Goal: Task Accomplishment & Management: Use online tool/utility

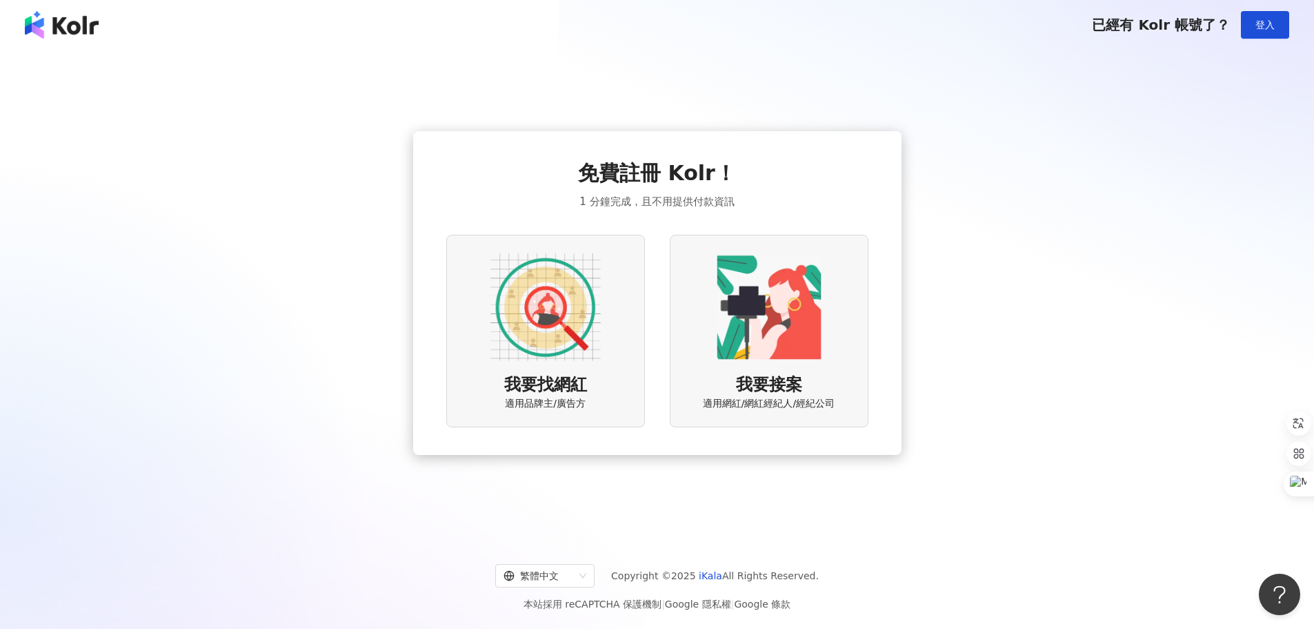
click at [573, 300] on img at bounding box center [546, 307] width 110 height 110
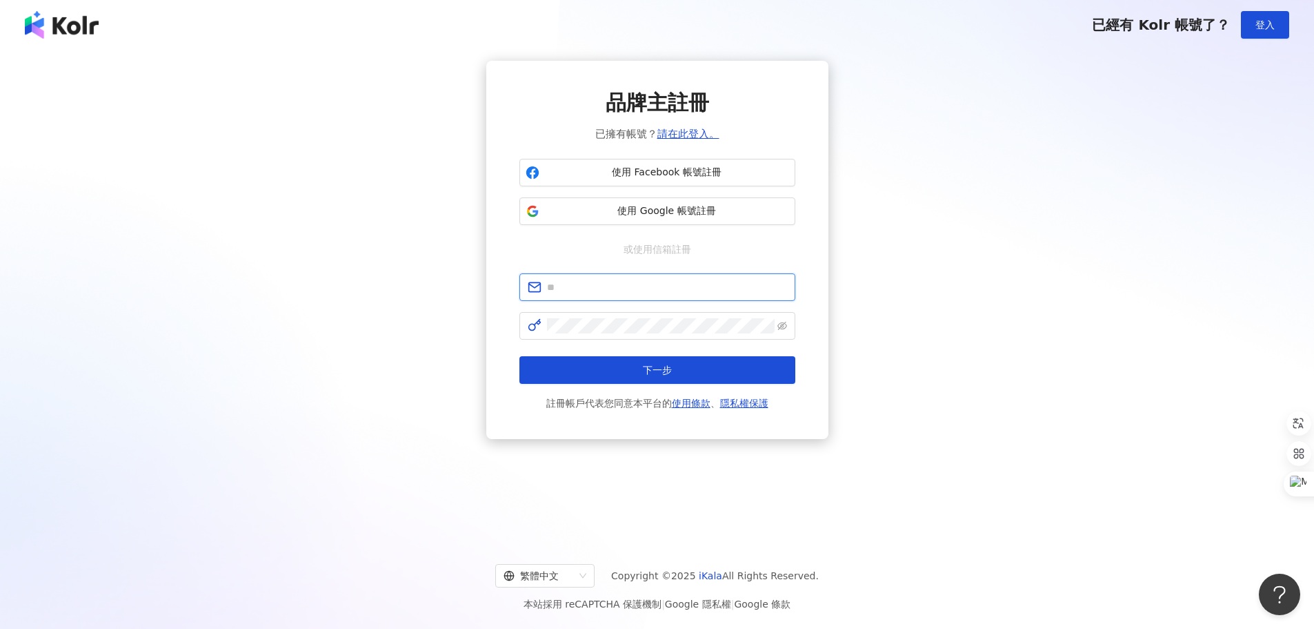
click at [643, 293] on input "text" at bounding box center [667, 286] width 240 height 15
type input "**********"
click at [653, 371] on span "下一步" at bounding box center [657, 369] width 29 height 11
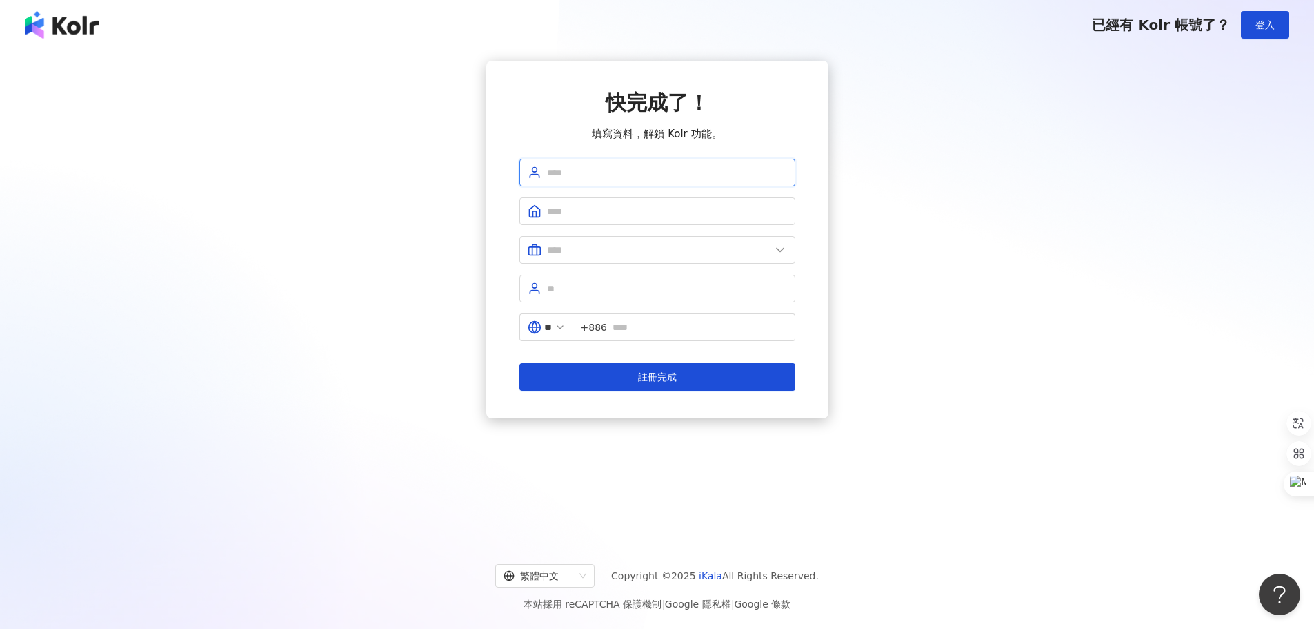
click at [605, 169] on input "text" at bounding box center [667, 172] width 240 height 15
click at [590, 168] on input "text" at bounding box center [667, 172] width 240 height 15
type input "*"
type input "**"
click at [595, 204] on input "text" at bounding box center [667, 211] width 240 height 15
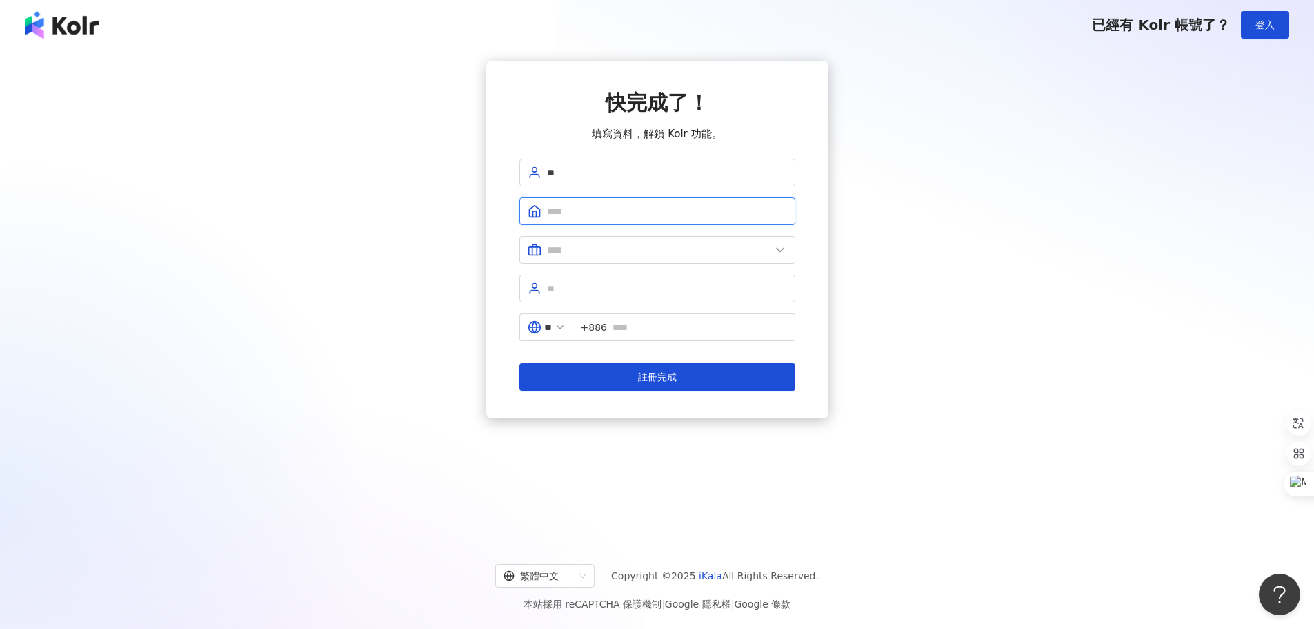
type input "*"
type input "**********"
click at [782, 239] on span at bounding box center [658, 250] width 276 height 28
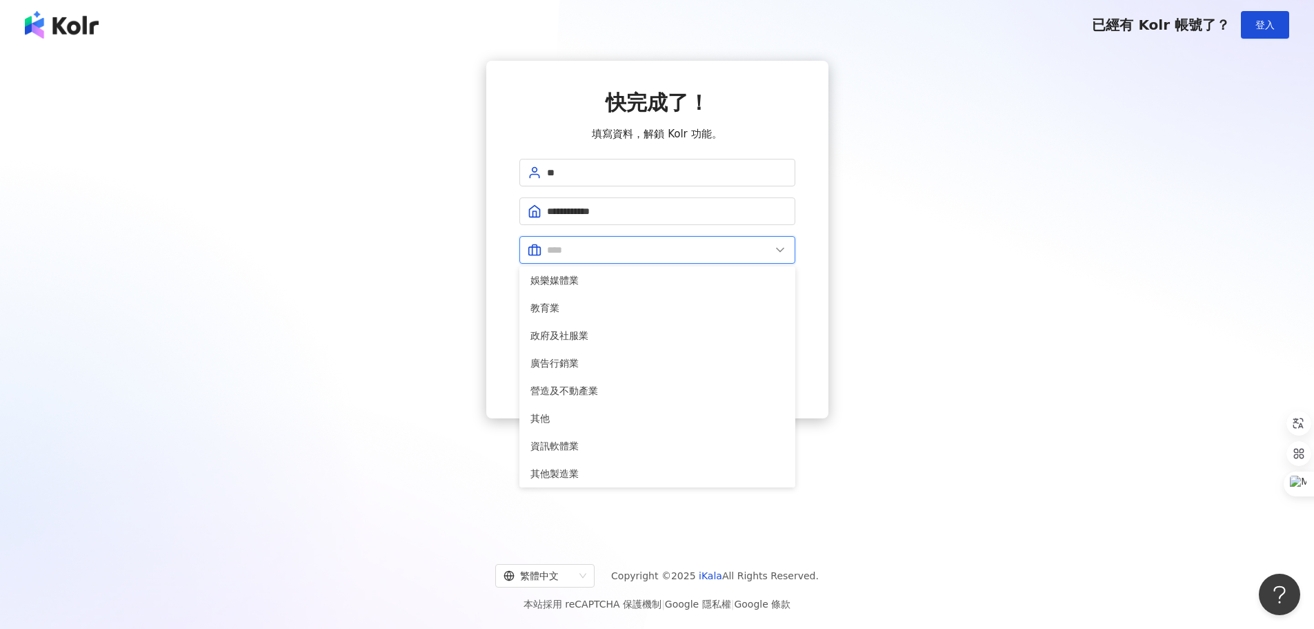
scroll to position [281, 0]
click at [577, 412] on span "其他" at bounding box center [658, 415] width 254 height 15
type input "**"
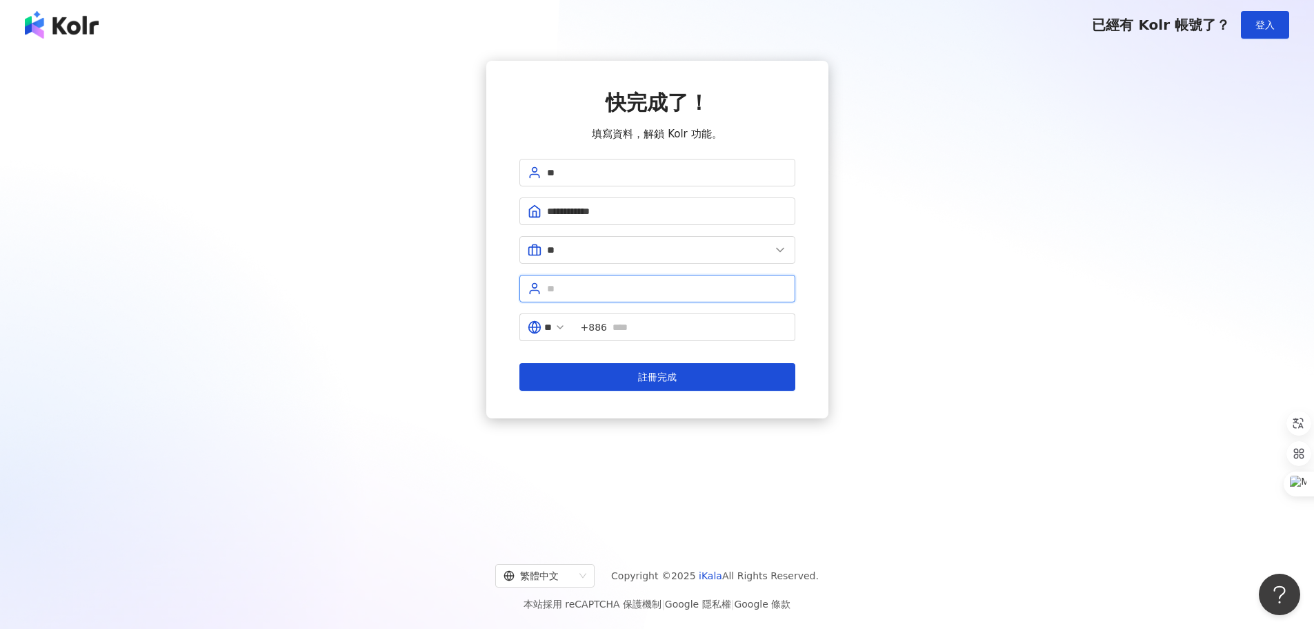
click at [624, 293] on input "text" at bounding box center [667, 288] width 240 height 15
click at [544, 284] on span "**" at bounding box center [658, 289] width 276 height 28
click at [549, 286] on input "**" at bounding box center [667, 288] width 240 height 15
type input "****"
drag, startPoint x: 613, startPoint y: 292, endPoint x: 544, endPoint y: 277, distance: 71.3
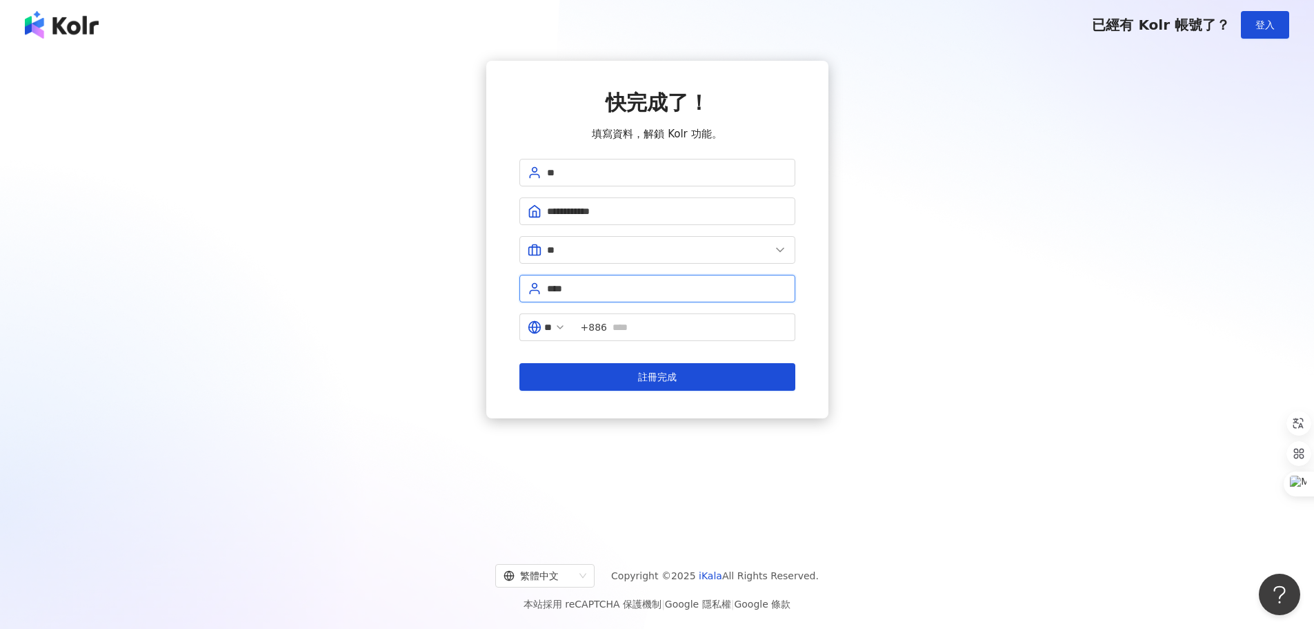
click at [544, 277] on span "****" at bounding box center [658, 289] width 276 height 28
click at [577, 288] on input "text" at bounding box center [667, 288] width 240 height 15
paste input "****"
type input "****"
click at [649, 330] on input "text" at bounding box center [700, 326] width 175 height 15
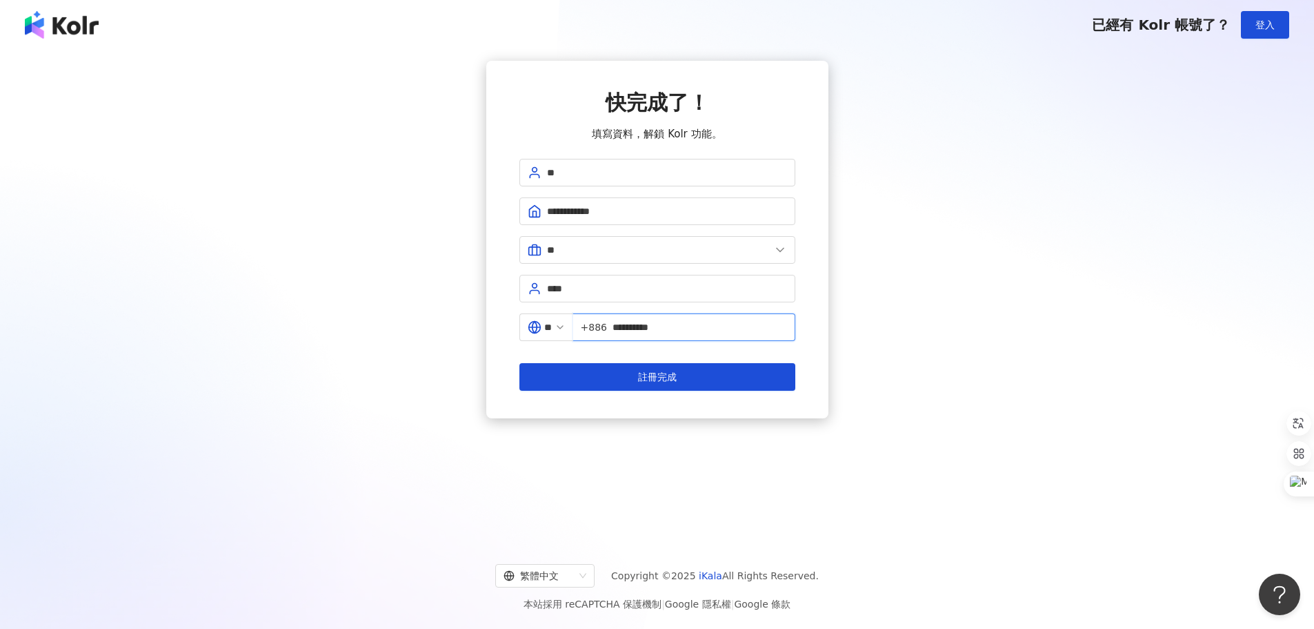
type input "**********"
click at [976, 294] on div "**********" at bounding box center [657, 239] width 1281 height 357
click at [687, 378] on button "註冊完成" at bounding box center [658, 377] width 276 height 28
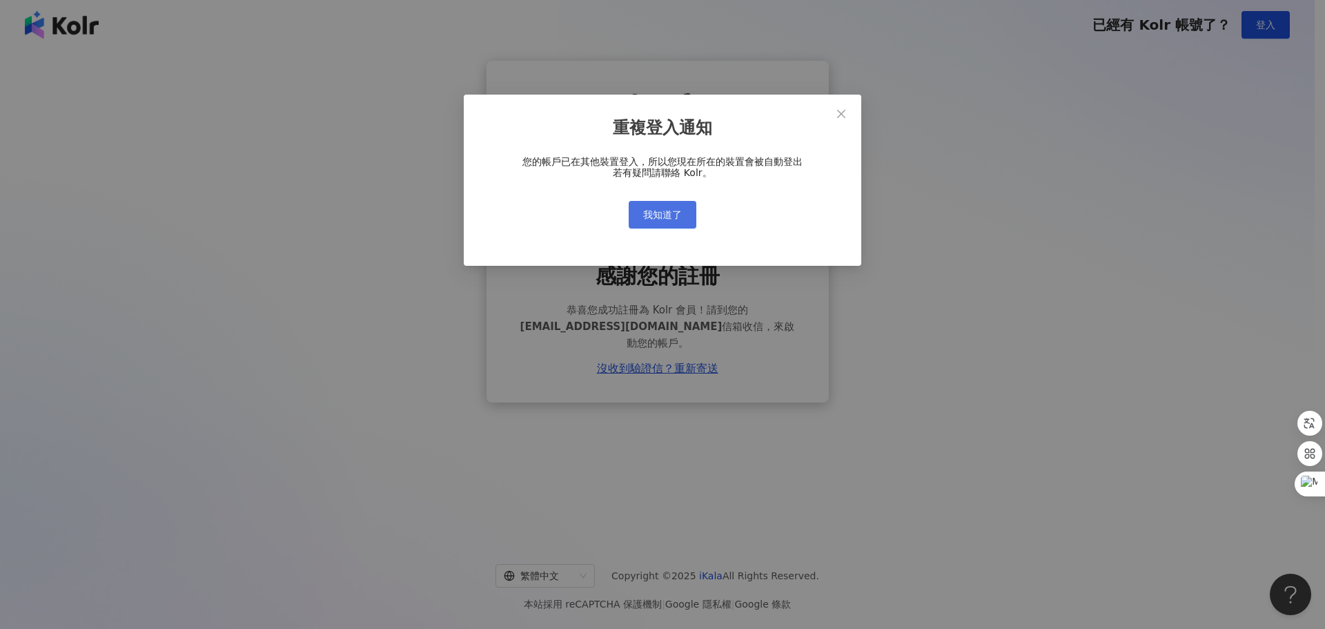
click at [676, 219] on span "我知道了" at bounding box center [662, 214] width 39 height 11
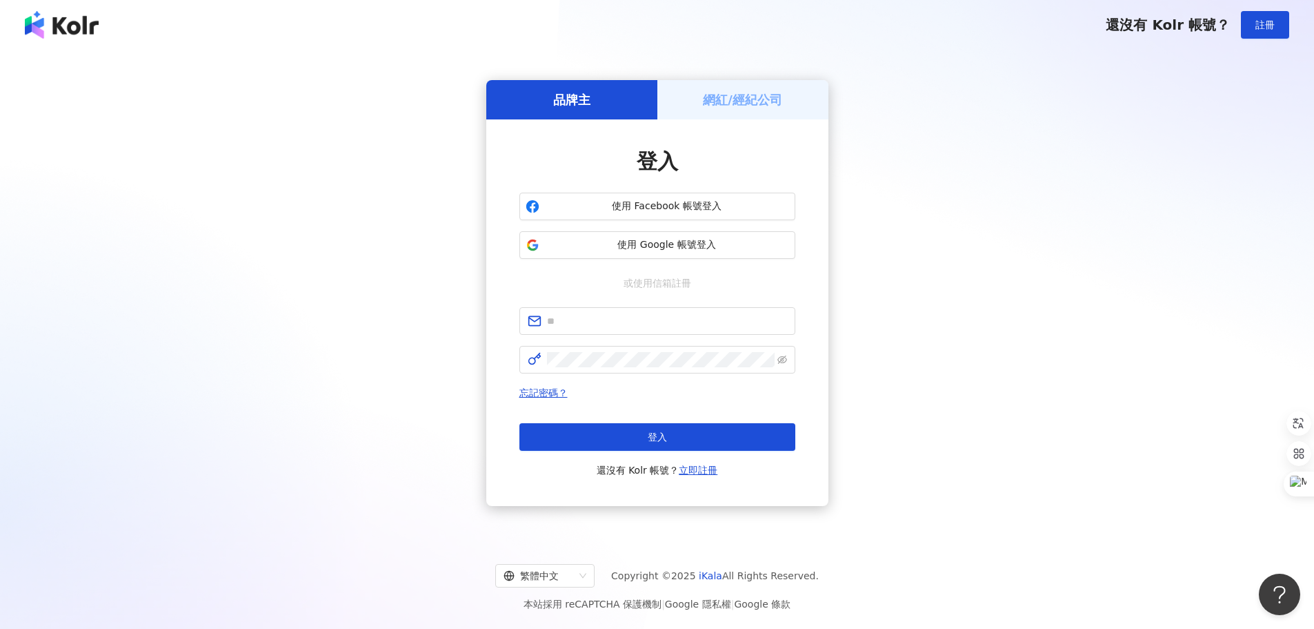
click at [597, 89] on div "品牌主" at bounding box center [571, 99] width 171 height 39
click at [635, 331] on span at bounding box center [658, 321] width 276 height 28
click at [631, 322] on input "text" at bounding box center [667, 320] width 240 height 15
type input "**********"
click at [781, 362] on icon "eye-invisible" at bounding box center [783, 359] width 10 height 8
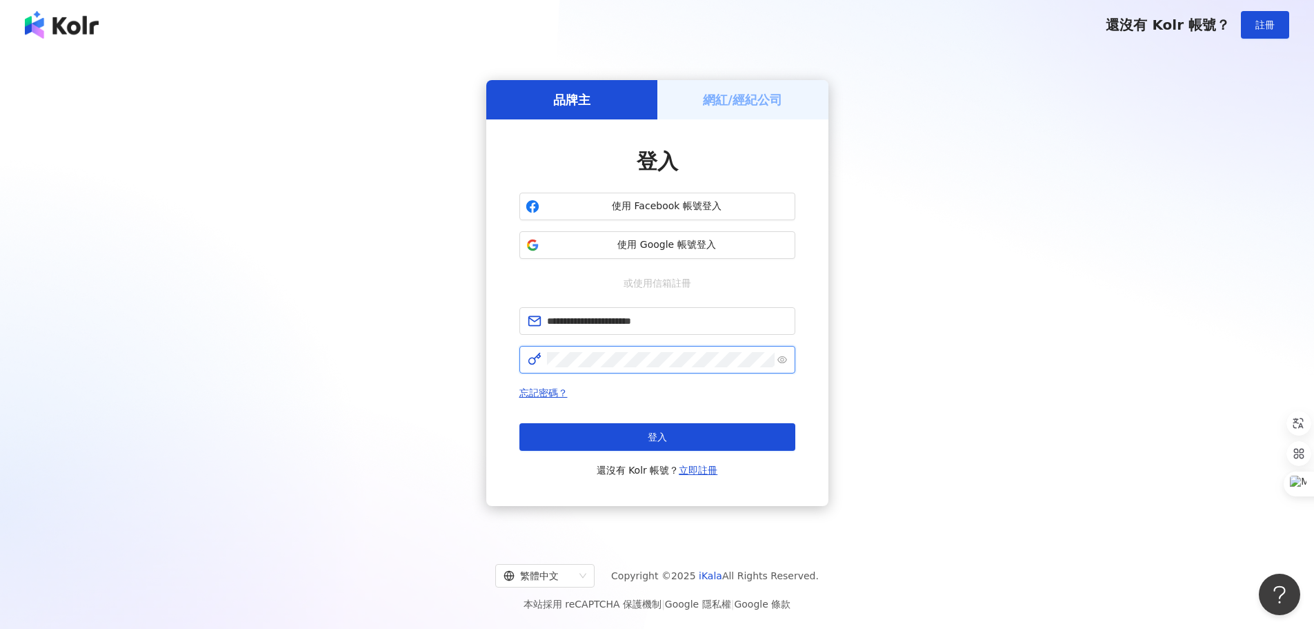
click button "登入" at bounding box center [658, 437] width 276 height 28
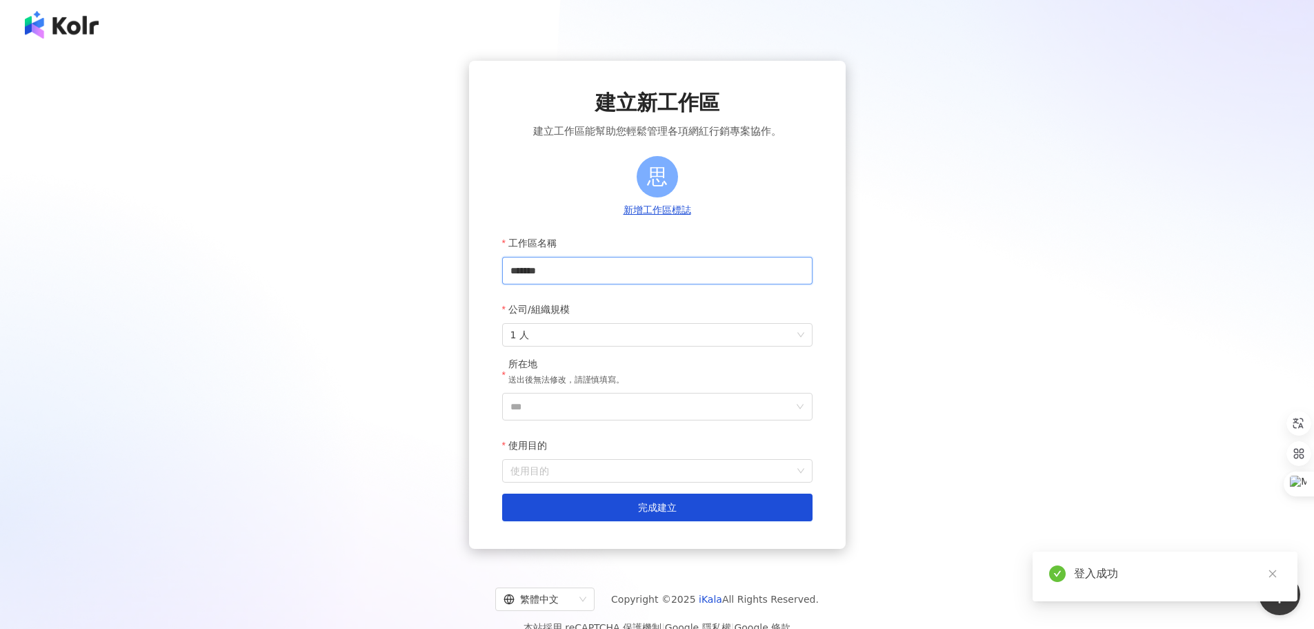
click at [604, 265] on input "*******" at bounding box center [657, 271] width 310 height 28
click at [802, 337] on span "1 人" at bounding box center [658, 335] width 294 height 22
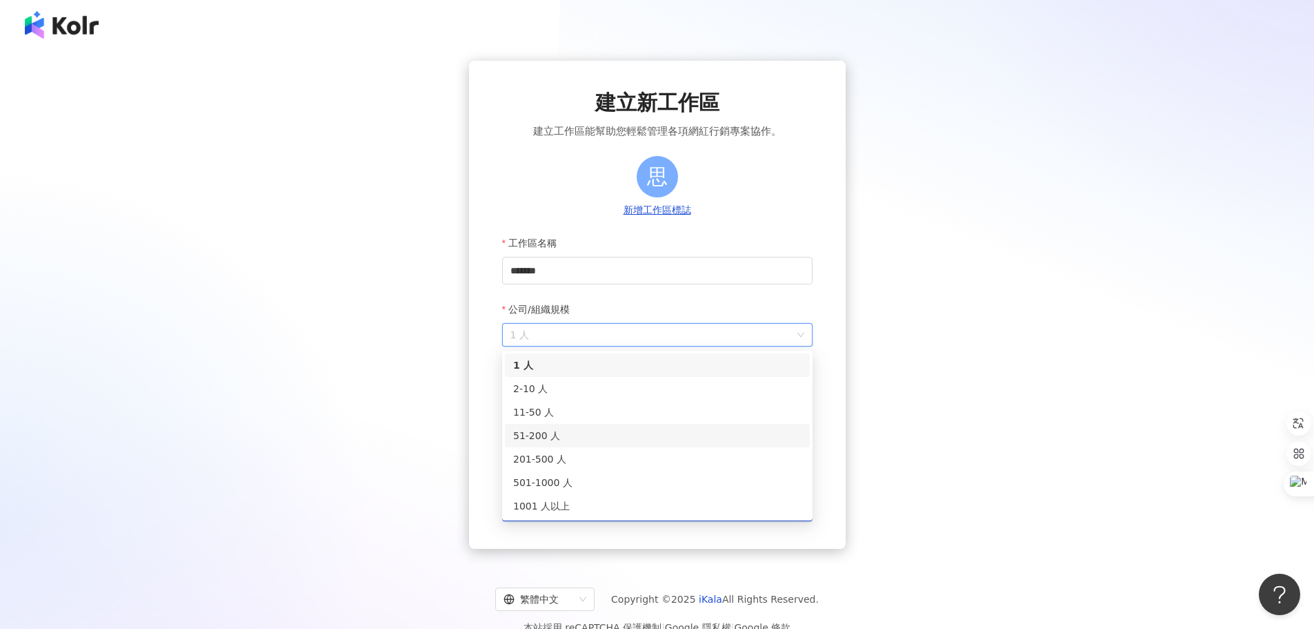
click at [595, 438] on div "51-200 人" at bounding box center [657, 435] width 288 height 15
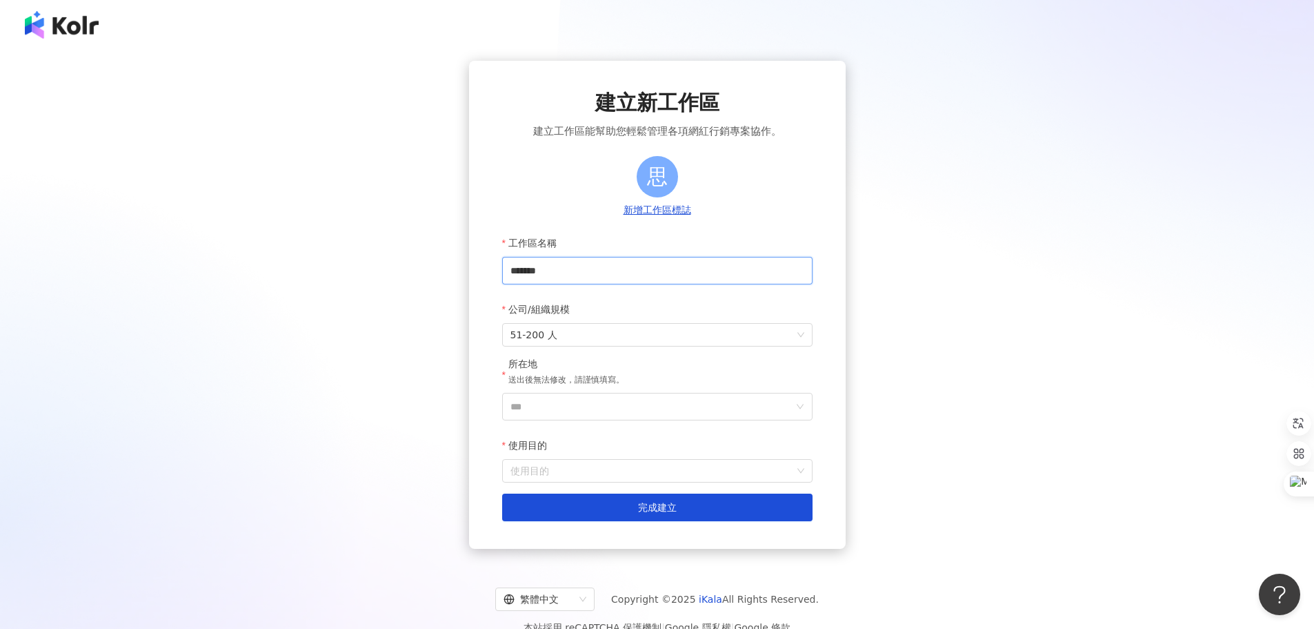
click at [617, 269] on input "*******" at bounding box center [657, 271] width 310 height 28
drag, startPoint x: 592, startPoint y: 269, endPoint x: 440, endPoint y: 264, distance: 151.9
click at [440, 264] on div "建立新工作區 建立工作區能幫助您輕鬆管理各項網紅行銷專案協作。 思 新增工作區標誌 工作區名稱 ******* 公司/組織規模 51-200 人 所在地 送出…" at bounding box center [657, 305] width 1281 height 488
type input "*"
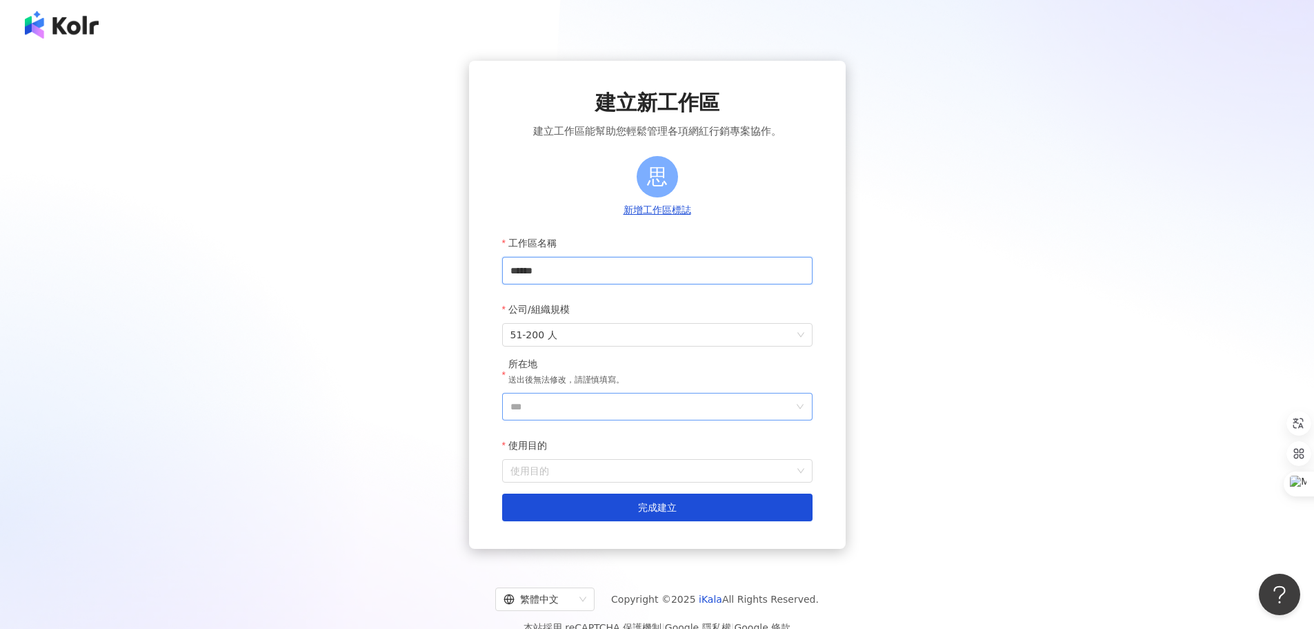
type input "******"
click at [589, 413] on input "***" at bounding box center [652, 406] width 283 height 26
click at [745, 215] on div "台灣" at bounding box center [737, 211] width 132 height 25
click at [689, 477] on input "使用目的" at bounding box center [658, 470] width 294 height 22
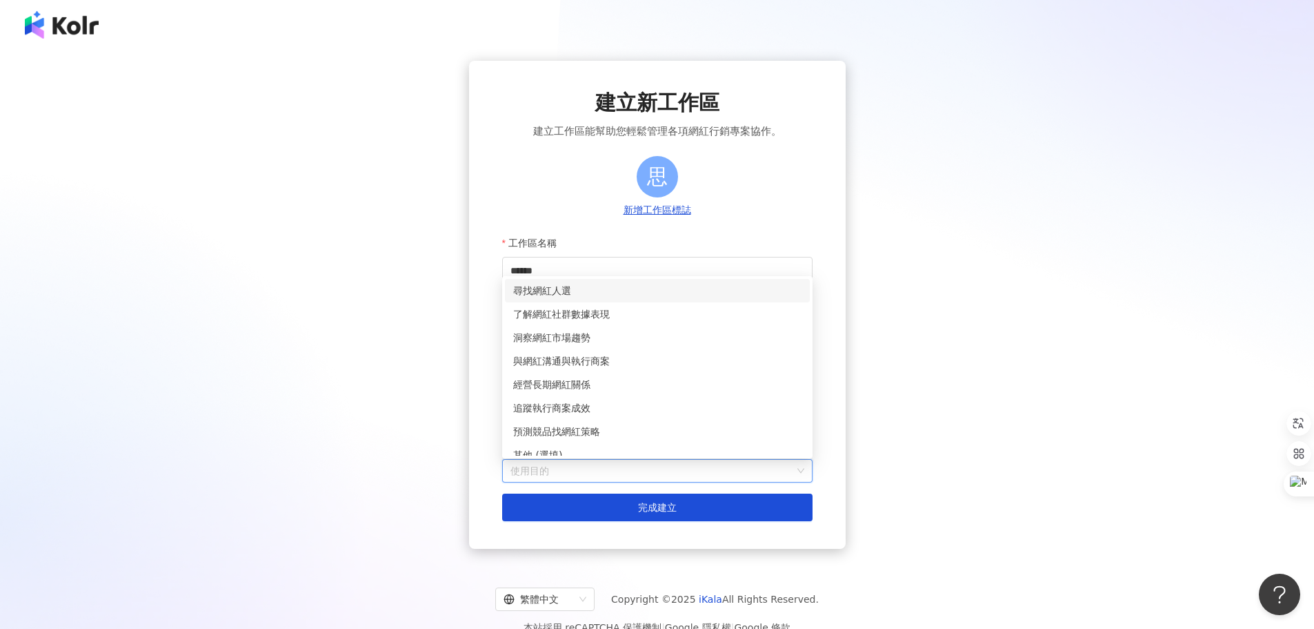
click at [586, 287] on div "尋找網紅人選" at bounding box center [657, 290] width 288 height 15
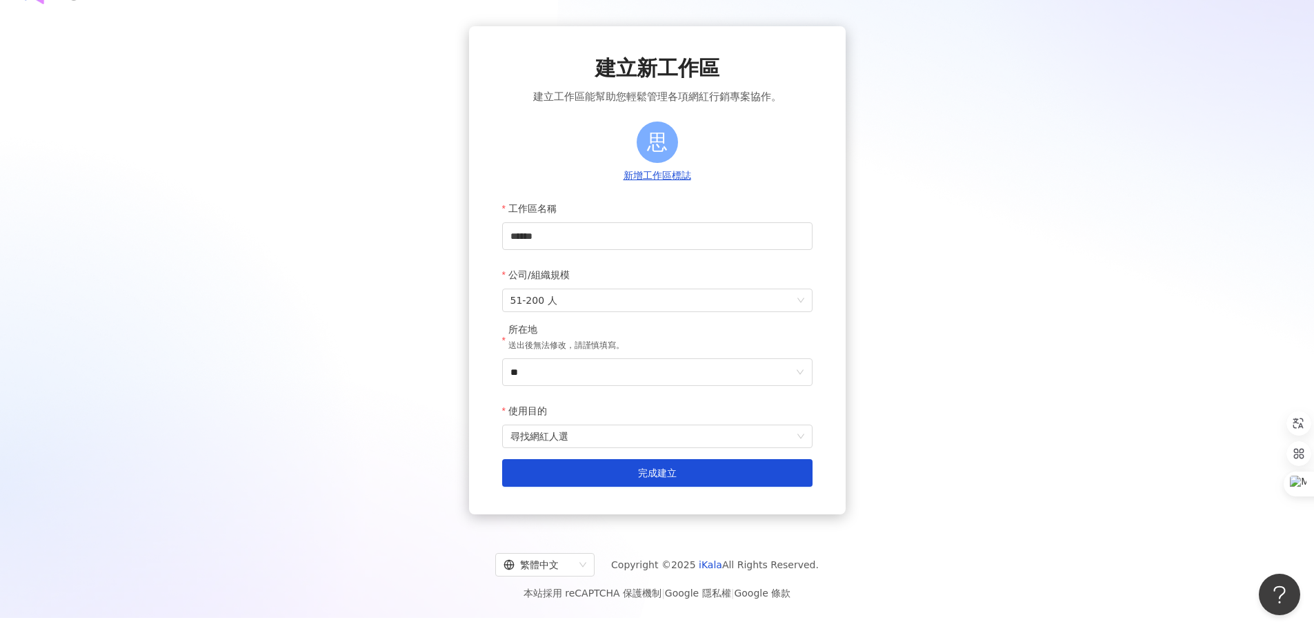
scroll to position [63, 0]
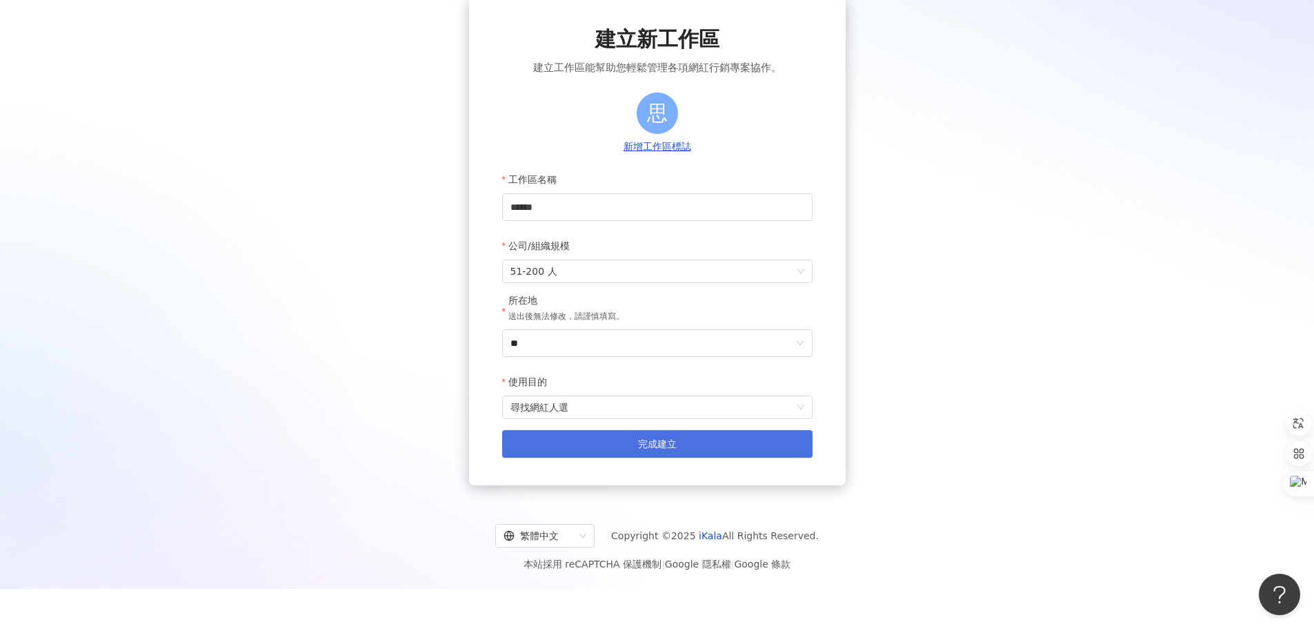
click at [721, 439] on button "完成建立" at bounding box center [657, 444] width 310 height 28
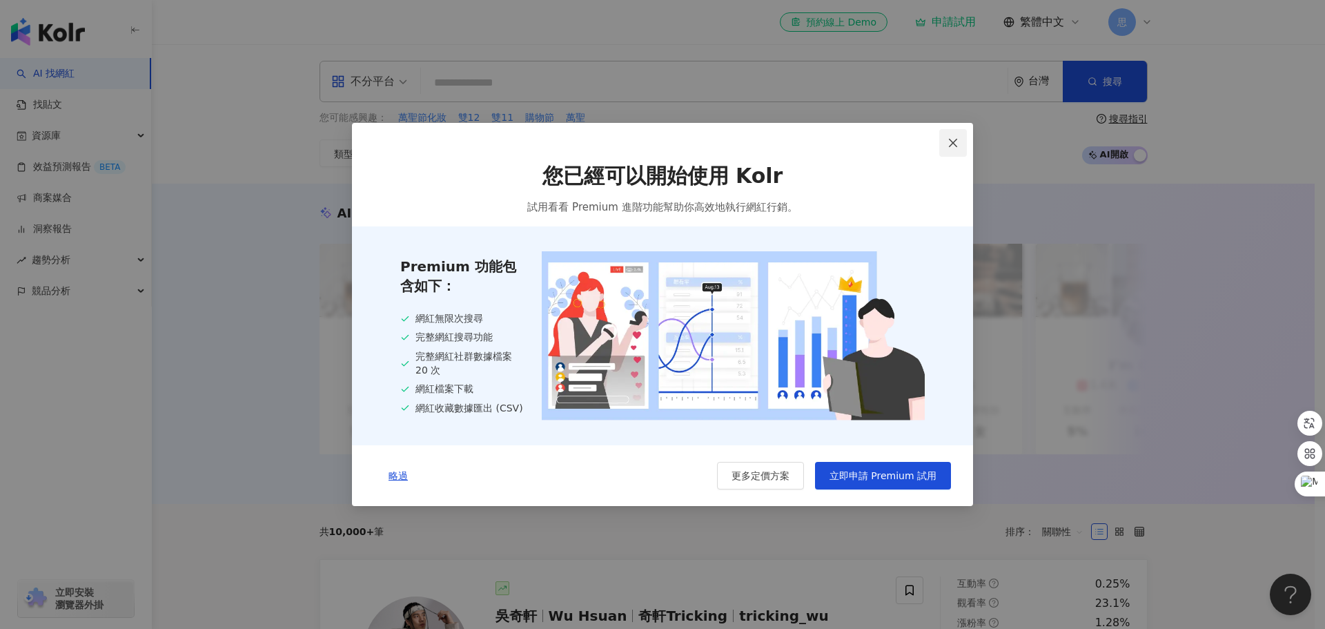
click at [949, 142] on icon "close" at bounding box center [952, 142] width 11 height 11
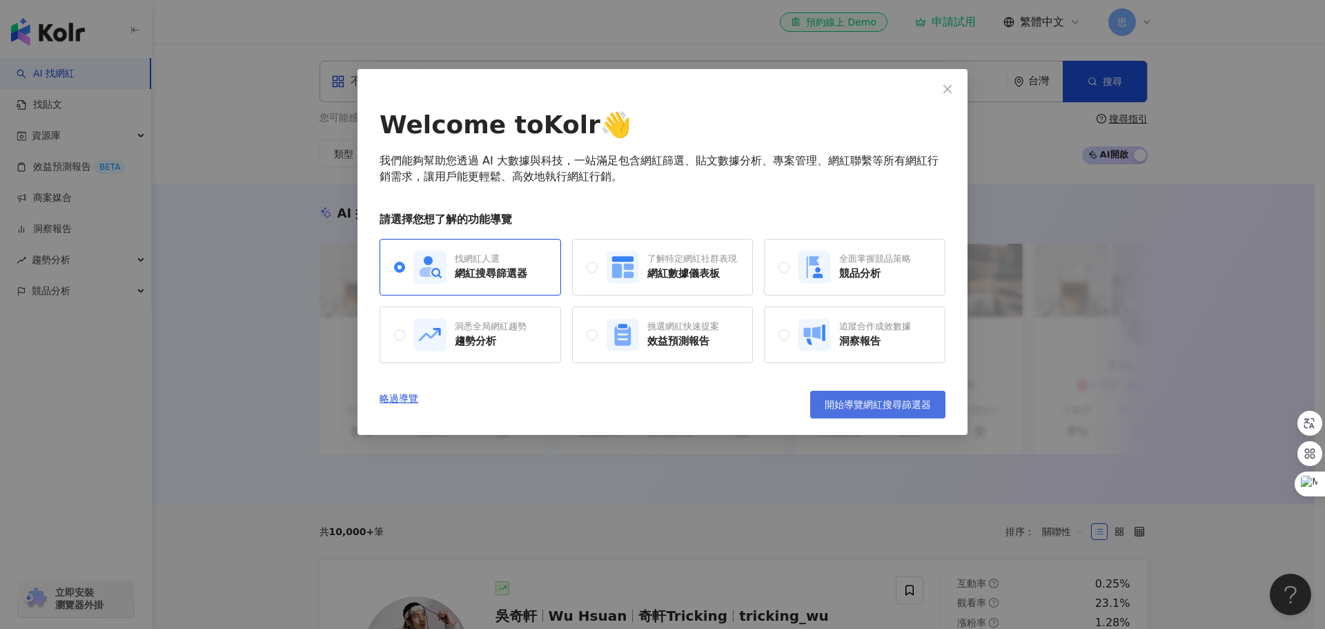
click at [873, 412] on button "開始導覽網紅搜尋篩選器" at bounding box center [877, 405] width 135 height 28
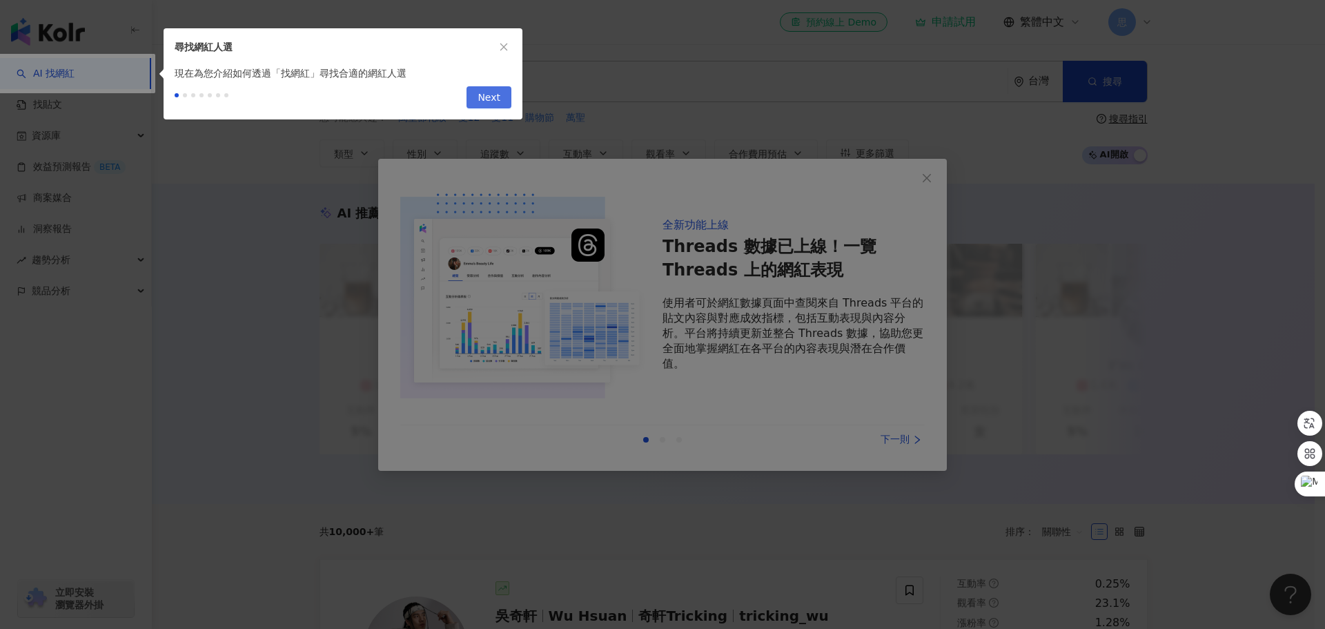
click at [486, 92] on span "Next" at bounding box center [488, 98] width 23 height 22
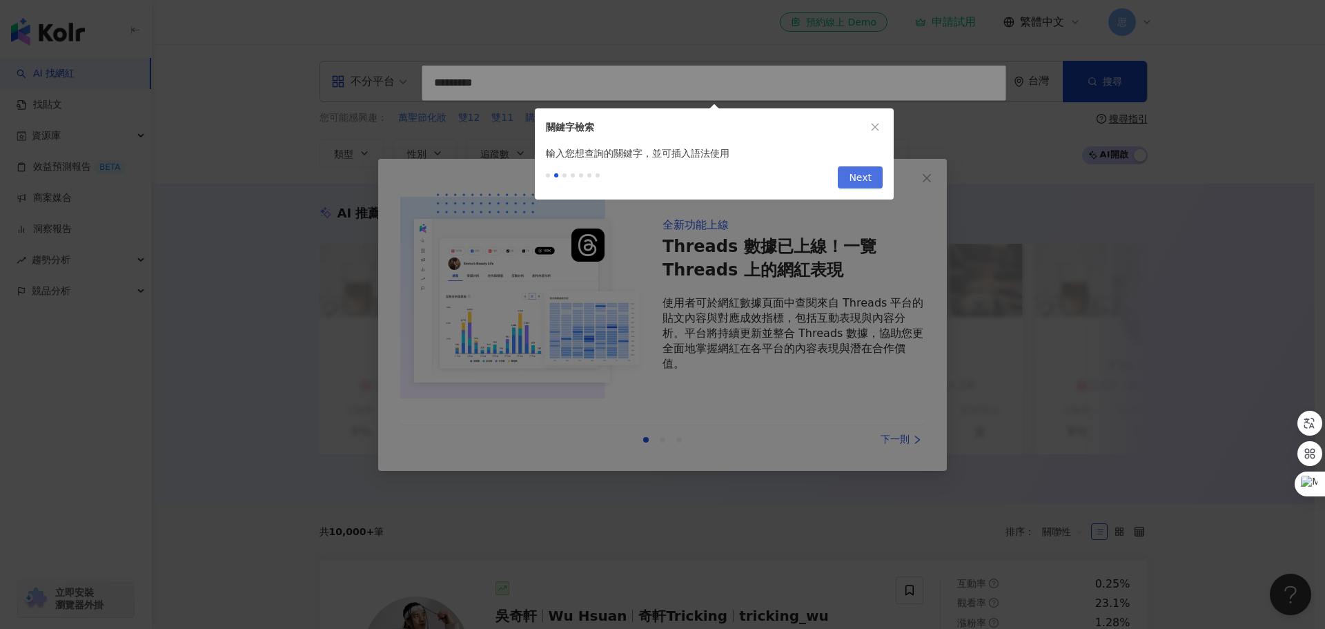
type input "*********"
click at [867, 184] on span "Next" at bounding box center [860, 178] width 23 height 22
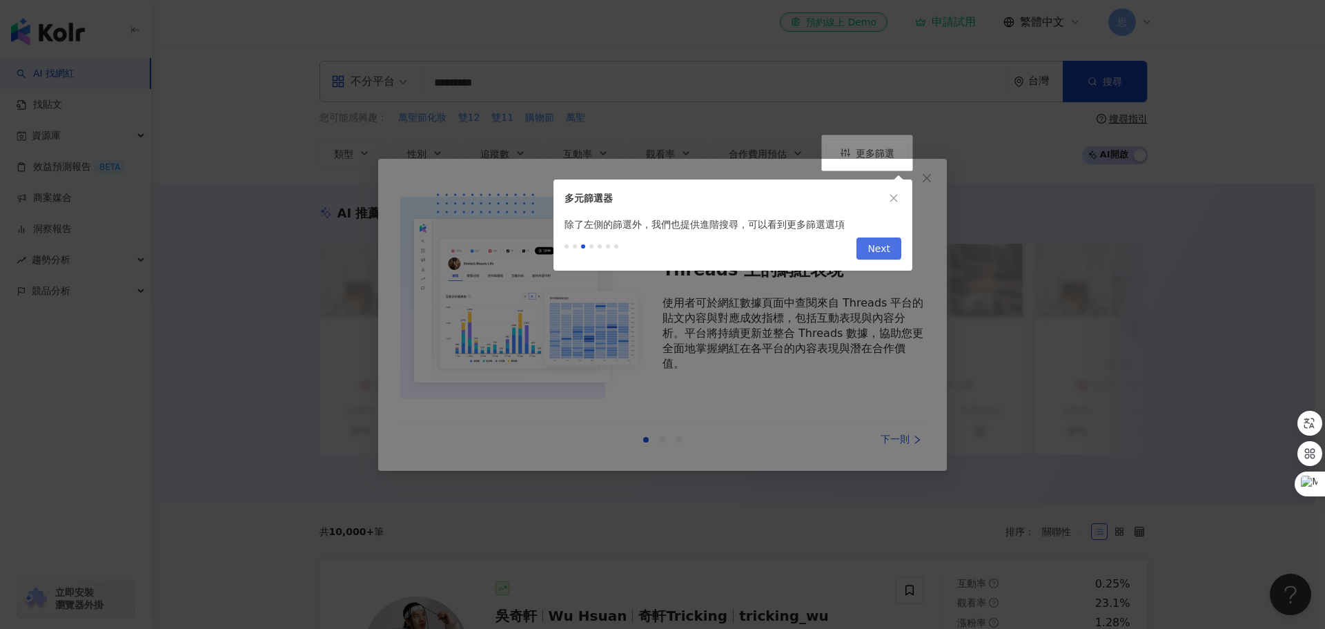
click at [870, 250] on span "Next" at bounding box center [878, 249] width 23 height 22
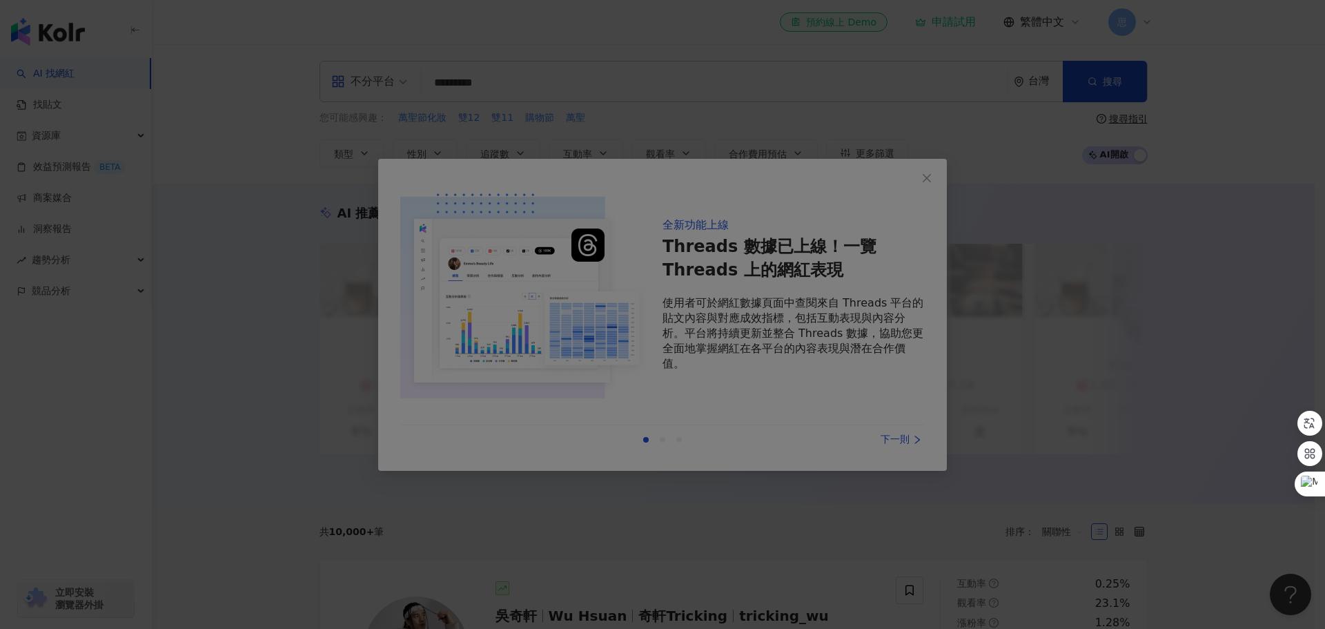
click at [855, 401] on div at bounding box center [662, 314] width 1325 height 629
click at [938, 164] on div at bounding box center [662, 314] width 1325 height 629
click at [910, 367] on div at bounding box center [662, 314] width 1325 height 629
click at [862, 413] on div at bounding box center [662, 314] width 1325 height 629
click at [925, 181] on div at bounding box center [662, 314] width 1325 height 629
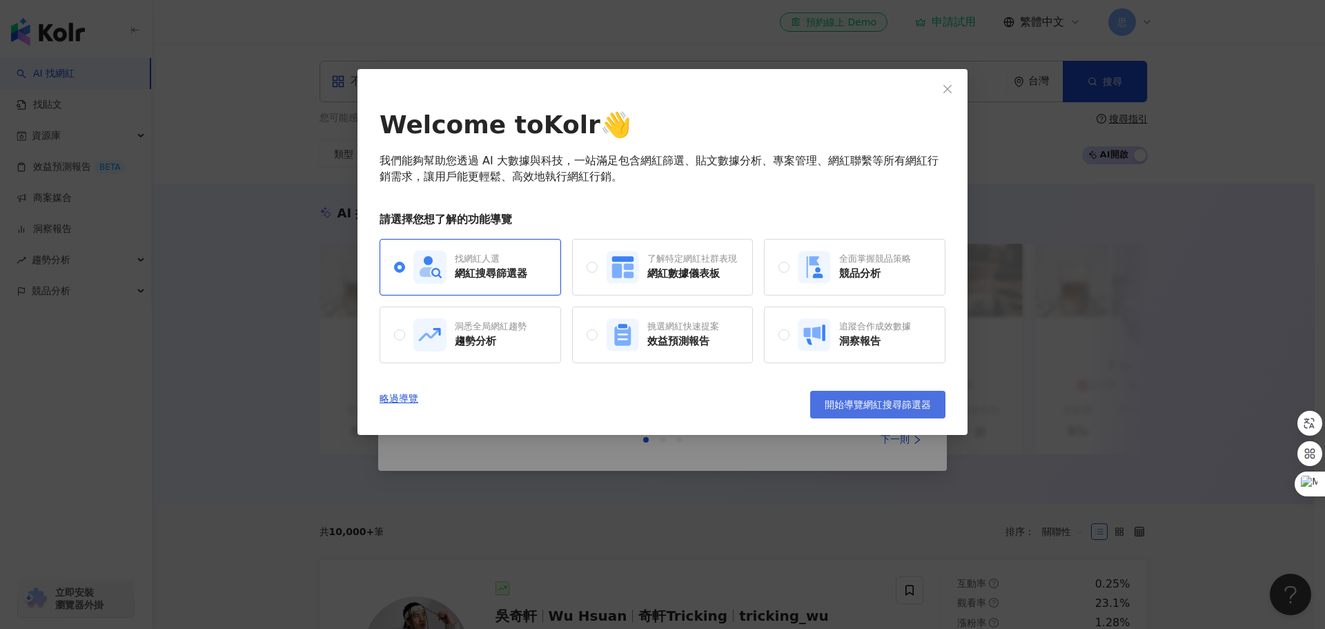
click at [922, 404] on span "開始導覽網紅搜尋篩選器" at bounding box center [877, 404] width 106 height 11
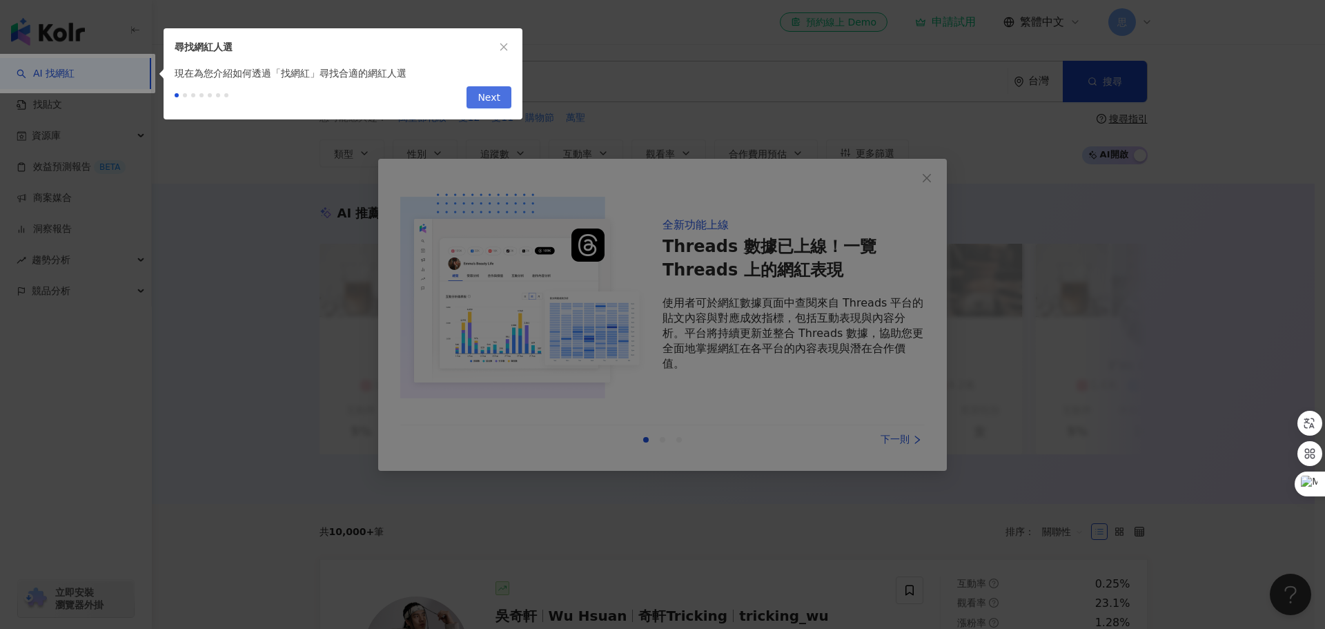
click at [492, 90] on span "Next" at bounding box center [488, 98] width 23 height 22
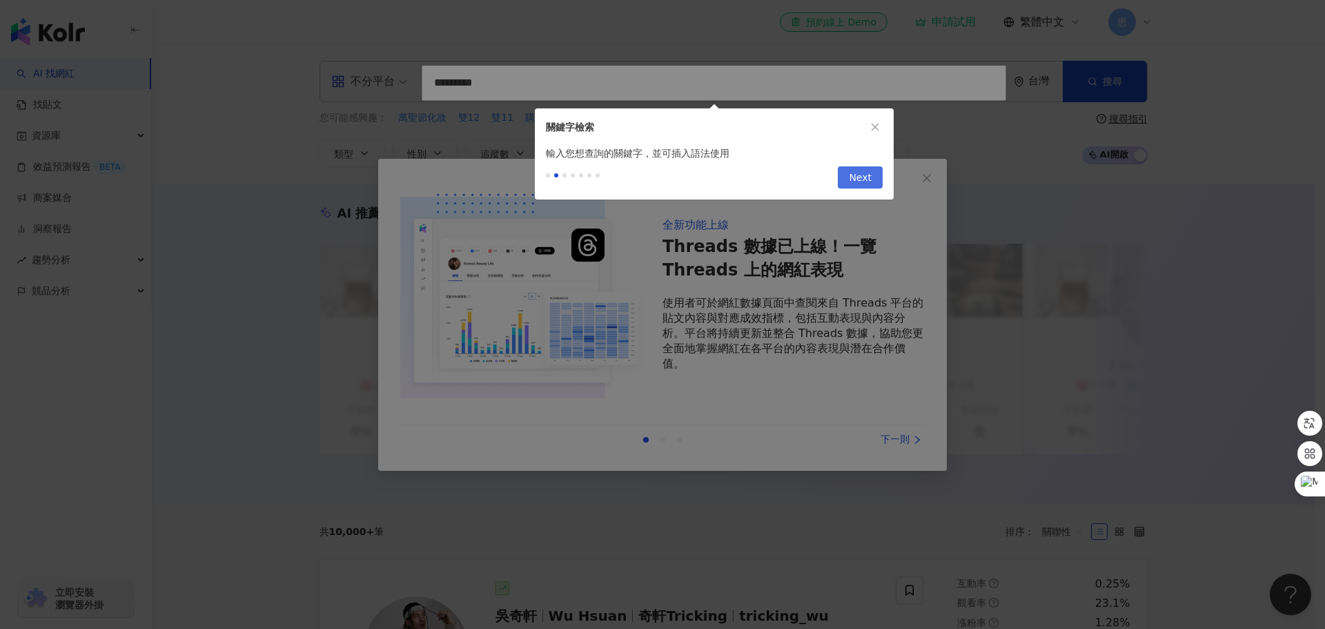
click at [867, 175] on span "Next" at bounding box center [860, 178] width 23 height 22
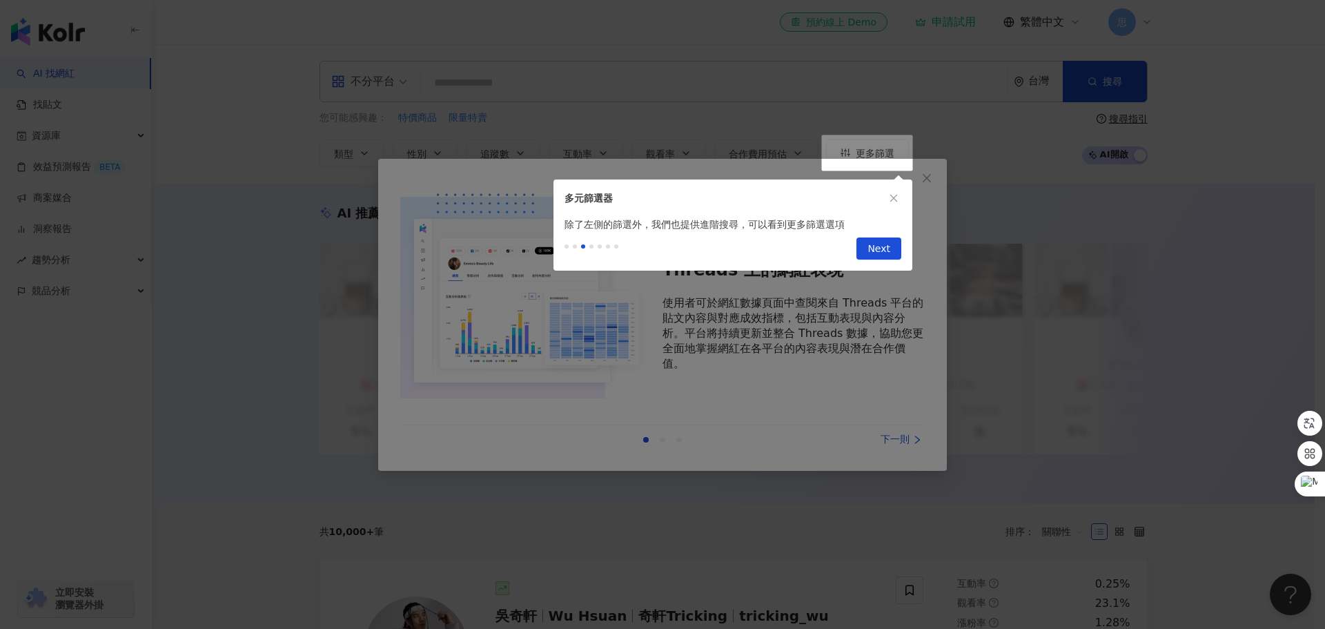
click at [875, 249] on span "Next" at bounding box center [878, 249] width 23 height 22
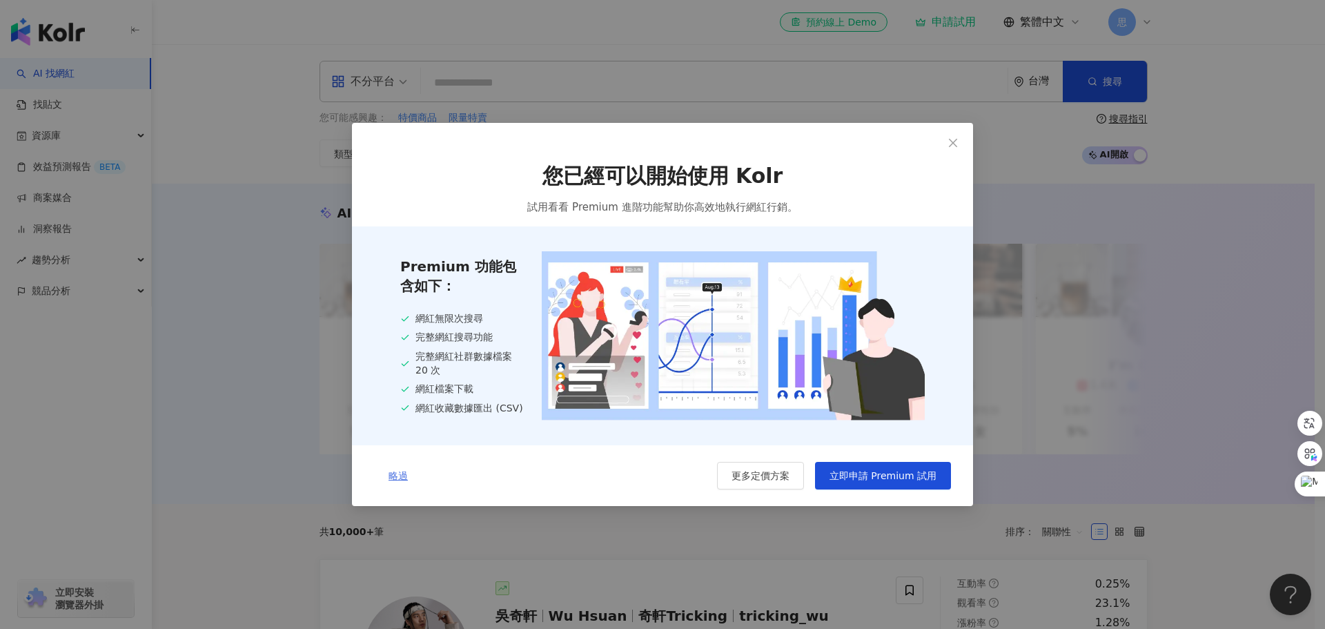
click at [397, 477] on span "略過" at bounding box center [397, 475] width 19 height 11
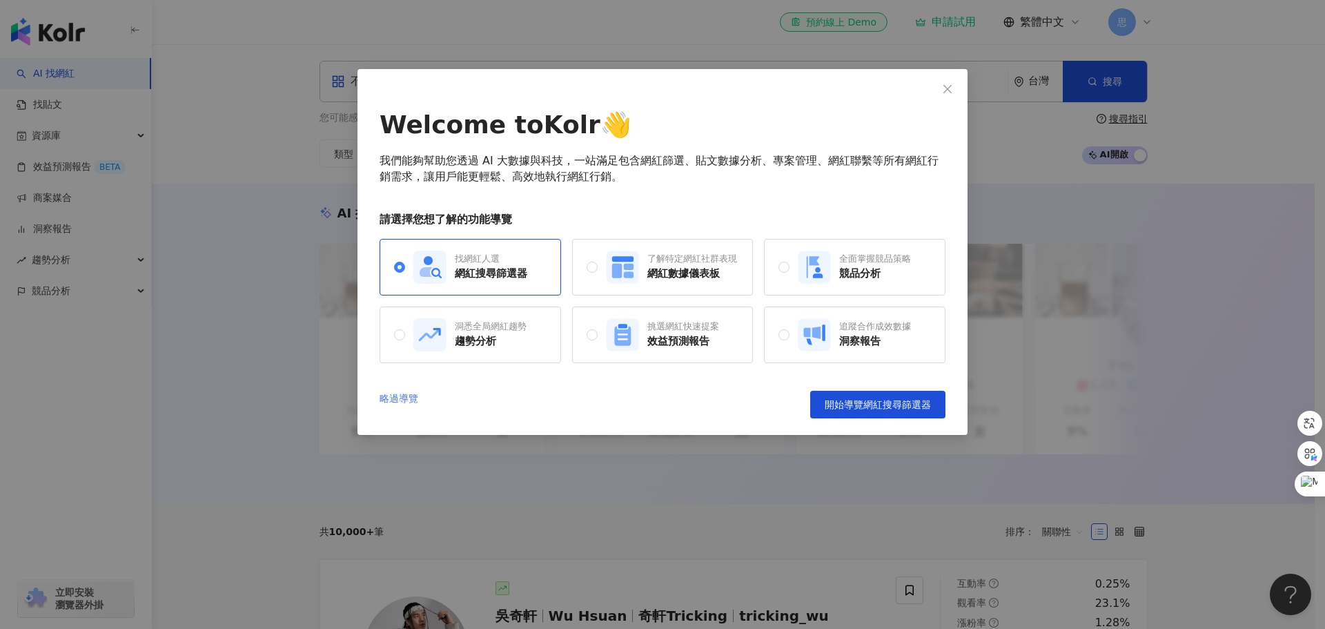
click at [414, 400] on link "略過導覽" at bounding box center [398, 405] width 39 height 28
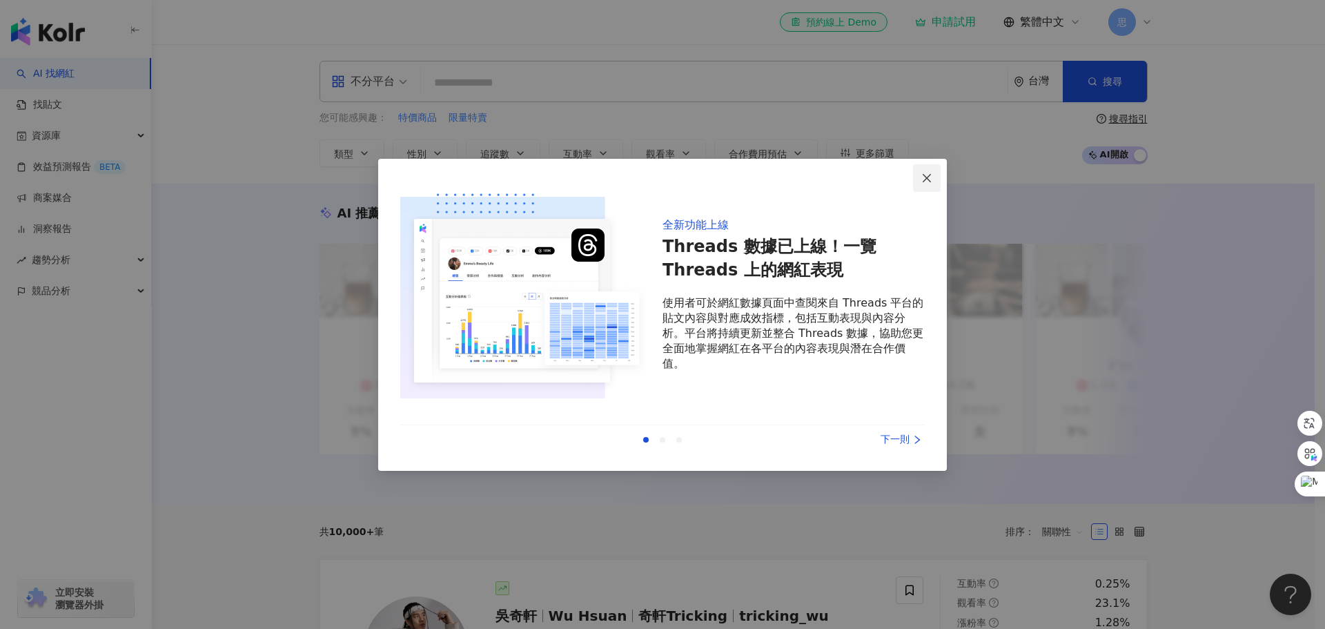
click at [924, 183] on icon "close" at bounding box center [926, 177] width 11 height 11
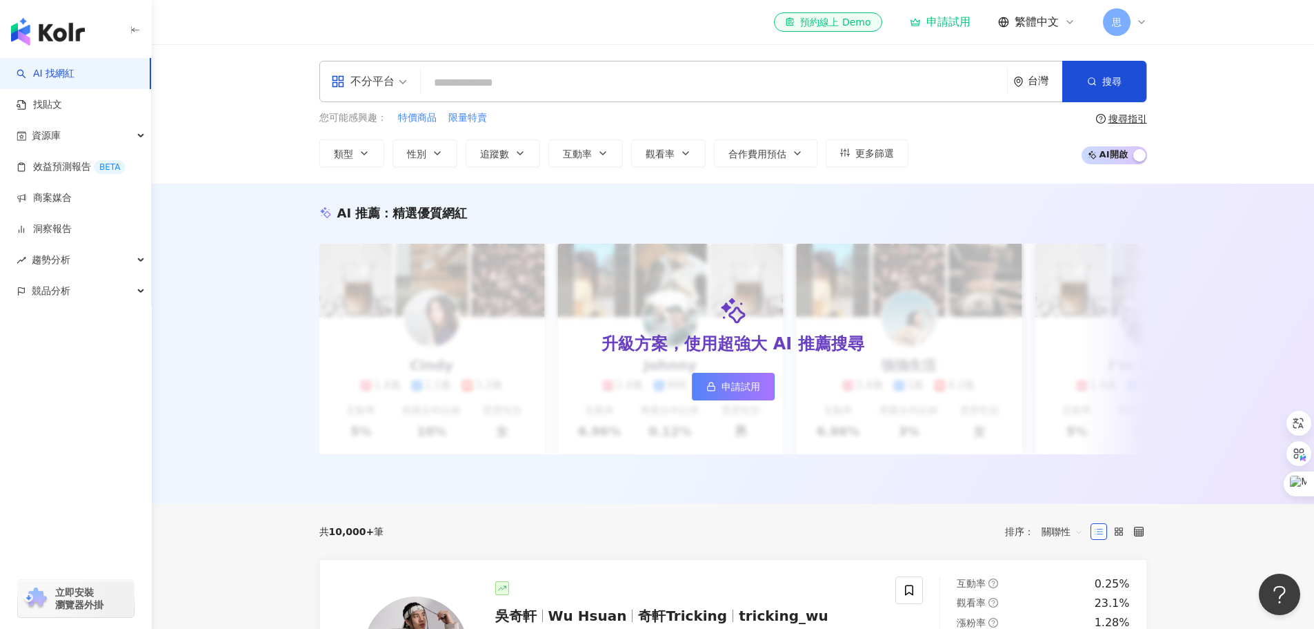
click at [404, 81] on span "不分平台" at bounding box center [369, 81] width 76 height 22
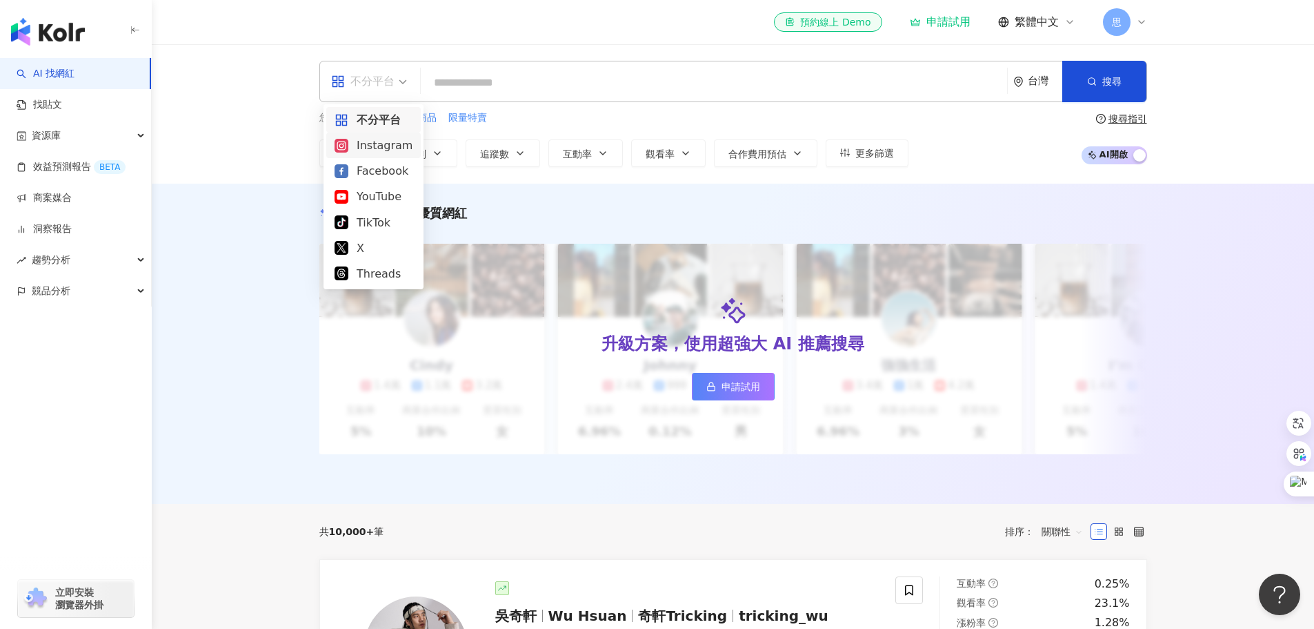
click at [392, 151] on div "Instagram" at bounding box center [374, 145] width 78 height 17
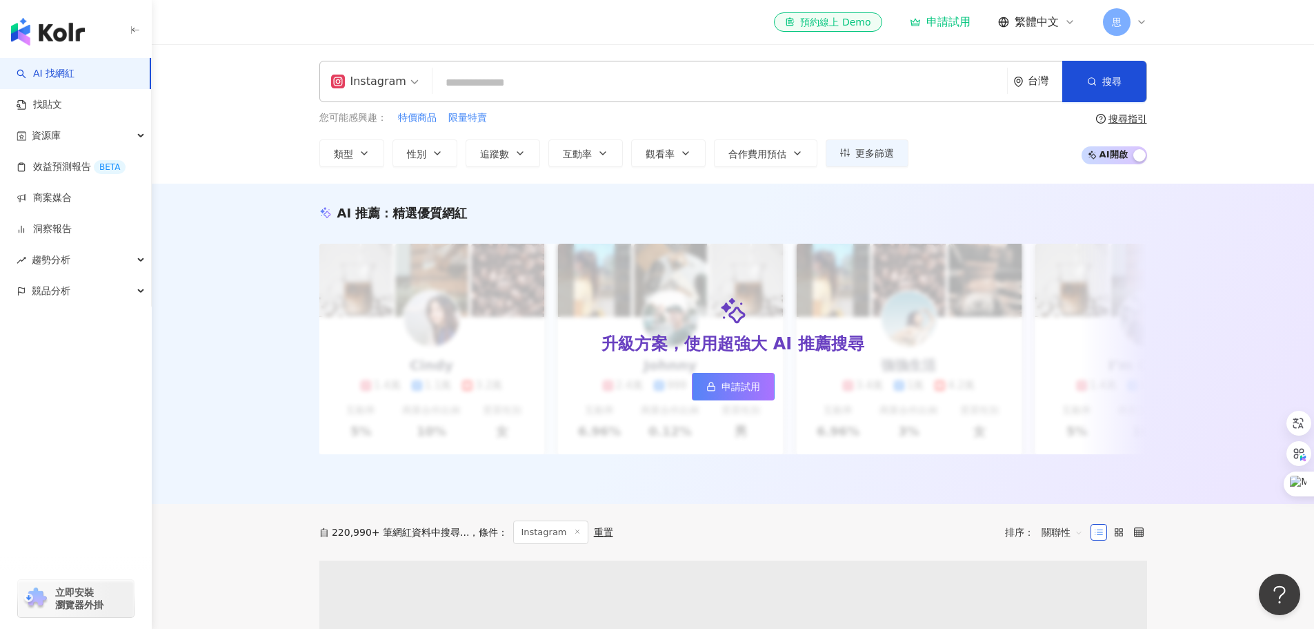
click at [413, 82] on span "Instagram" at bounding box center [375, 81] width 88 height 22
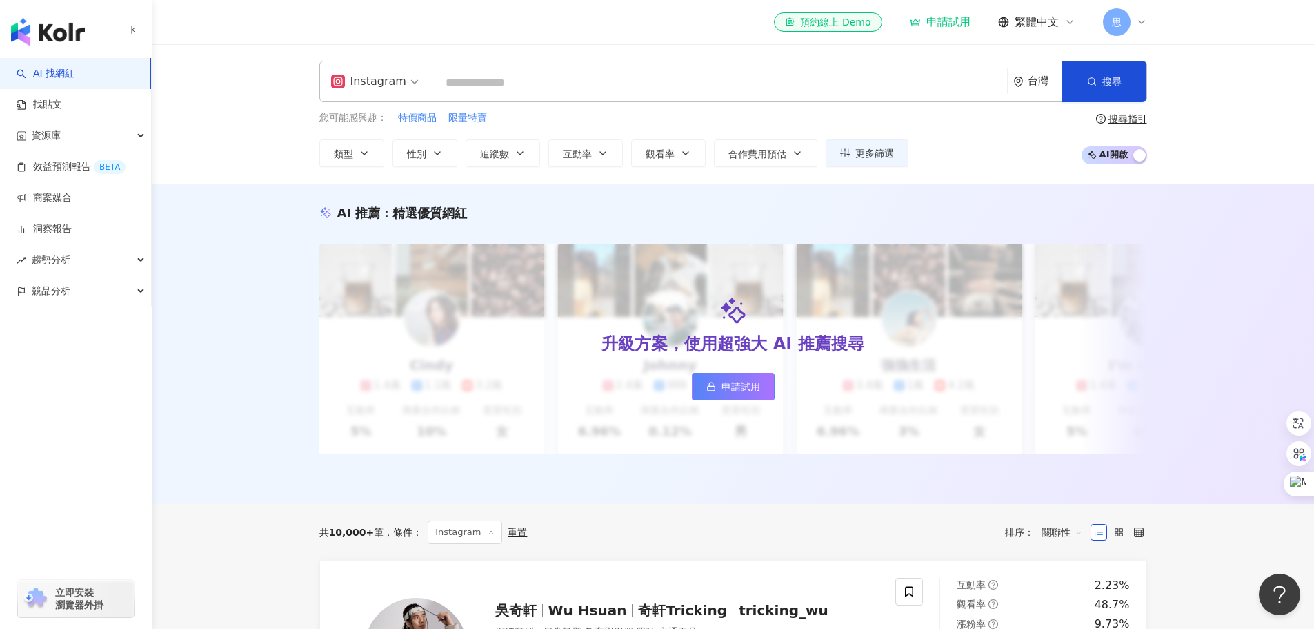
click at [540, 73] on input "search" at bounding box center [720, 83] width 564 height 26
click at [62, 108] on link "找貼文" at bounding box center [40, 105] width 46 height 14
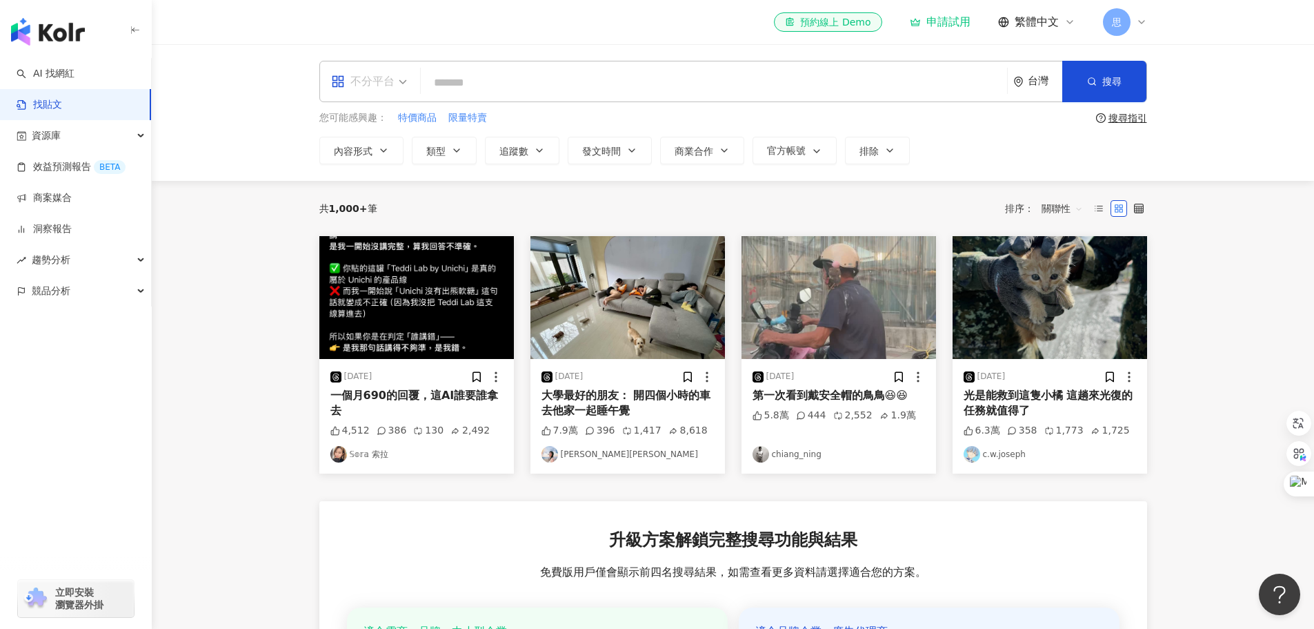
click at [404, 77] on span "不分平台" at bounding box center [369, 81] width 76 height 22
click at [362, 154] on div "Instagram" at bounding box center [374, 145] width 78 height 17
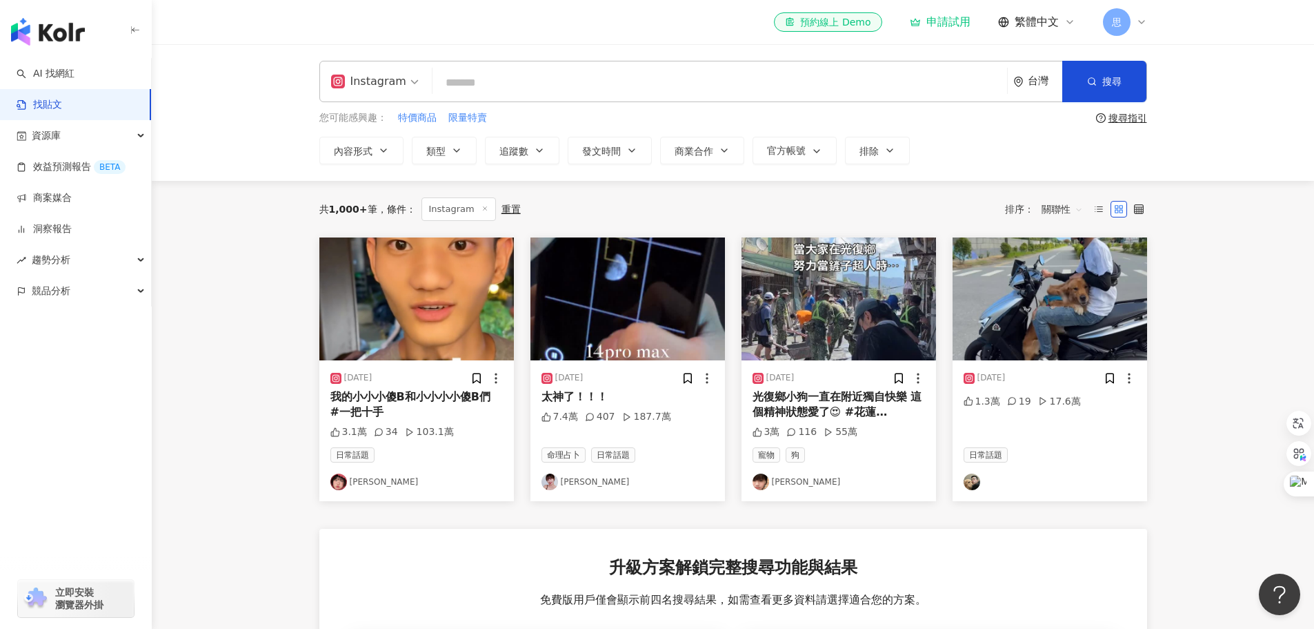
click at [540, 88] on input "search" at bounding box center [720, 83] width 564 height 30
click at [1138, 30] on div "思" at bounding box center [1125, 22] width 44 height 28
click at [1210, 373] on main "Instagram 台灣 搜尋 您可能感興趣： 特價商品 限量特賣 搜尋指引 內容形式 類型 追蹤數 發文時間 商業合作 官方帳號 排除 共 1,000+ 筆…" at bounding box center [733, 475] width 1163 height 862
click at [1131, 117] on div "搜尋指引" at bounding box center [1128, 117] width 39 height 11
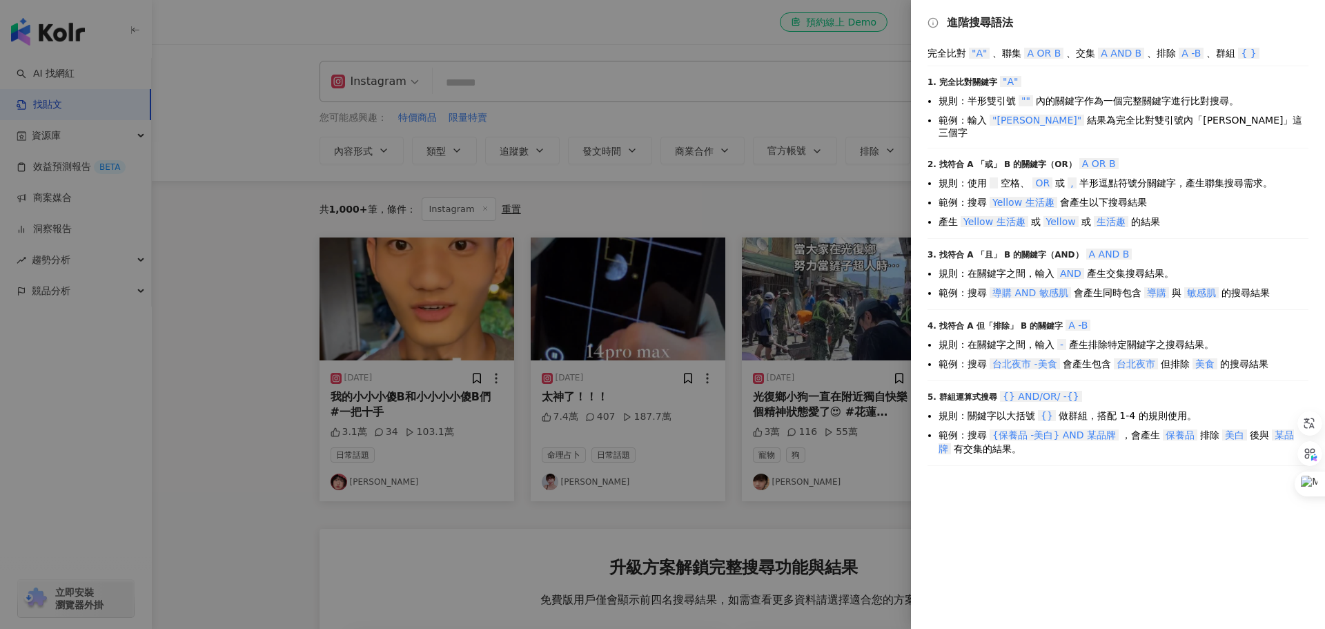
click at [849, 195] on div at bounding box center [662, 314] width 1325 height 629
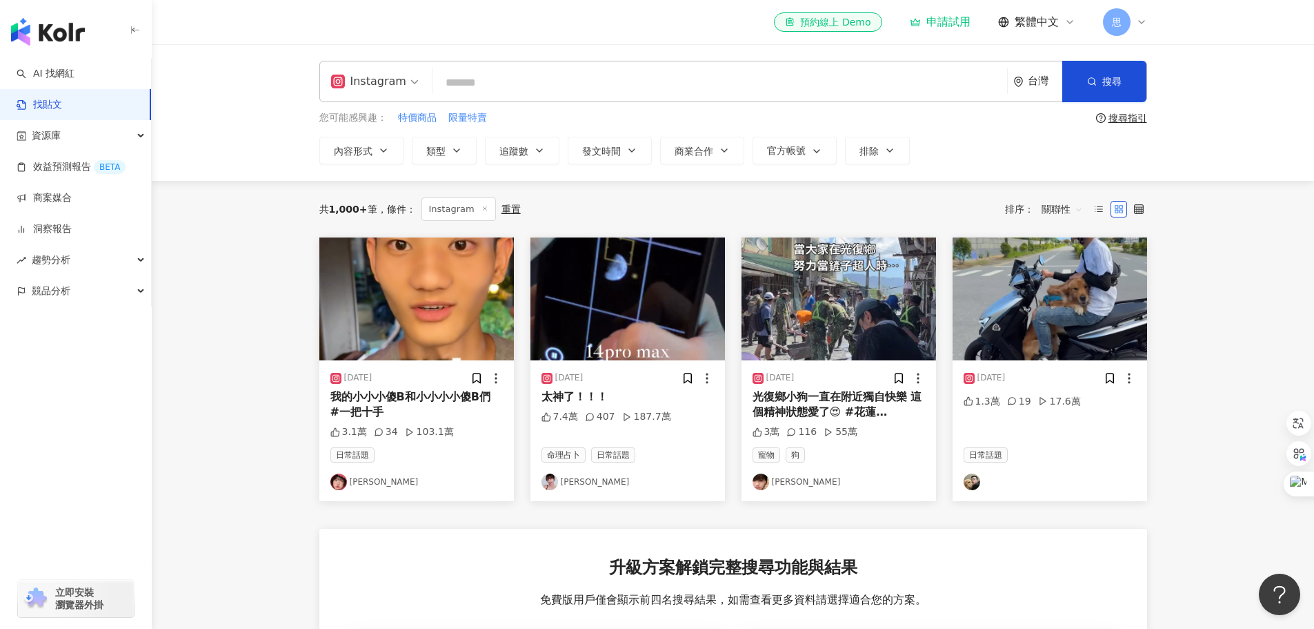
click at [1140, 19] on icon at bounding box center [1141, 22] width 11 height 11
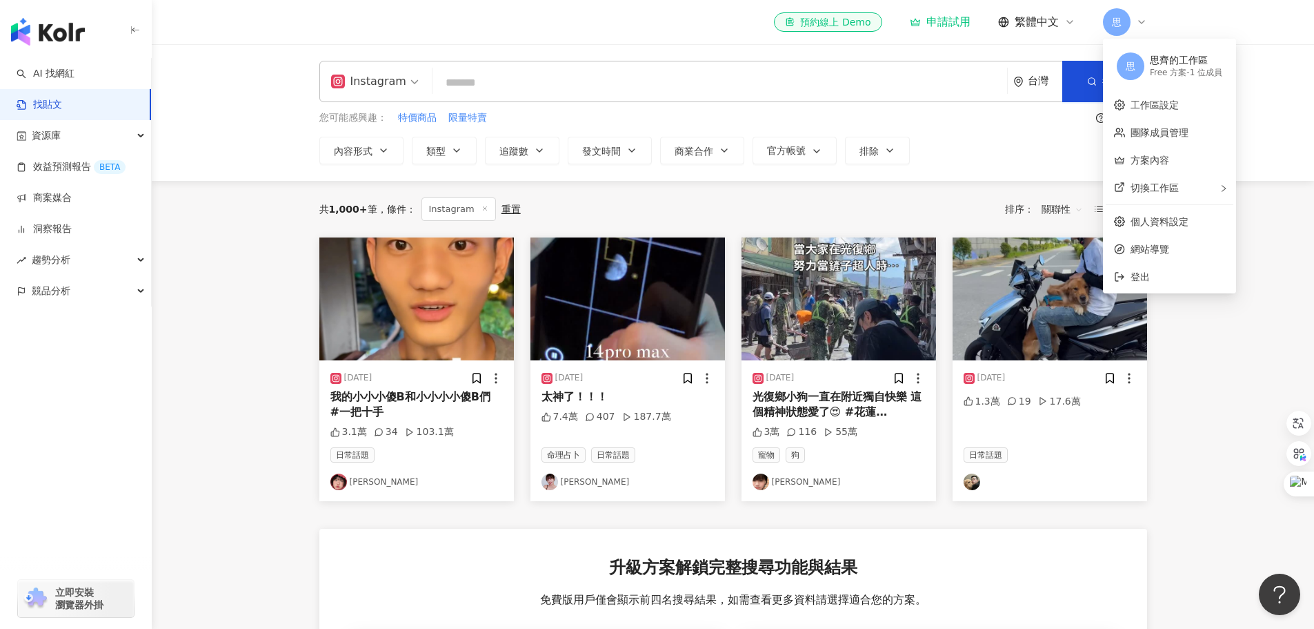
click at [1069, 19] on icon at bounding box center [1070, 22] width 11 height 11
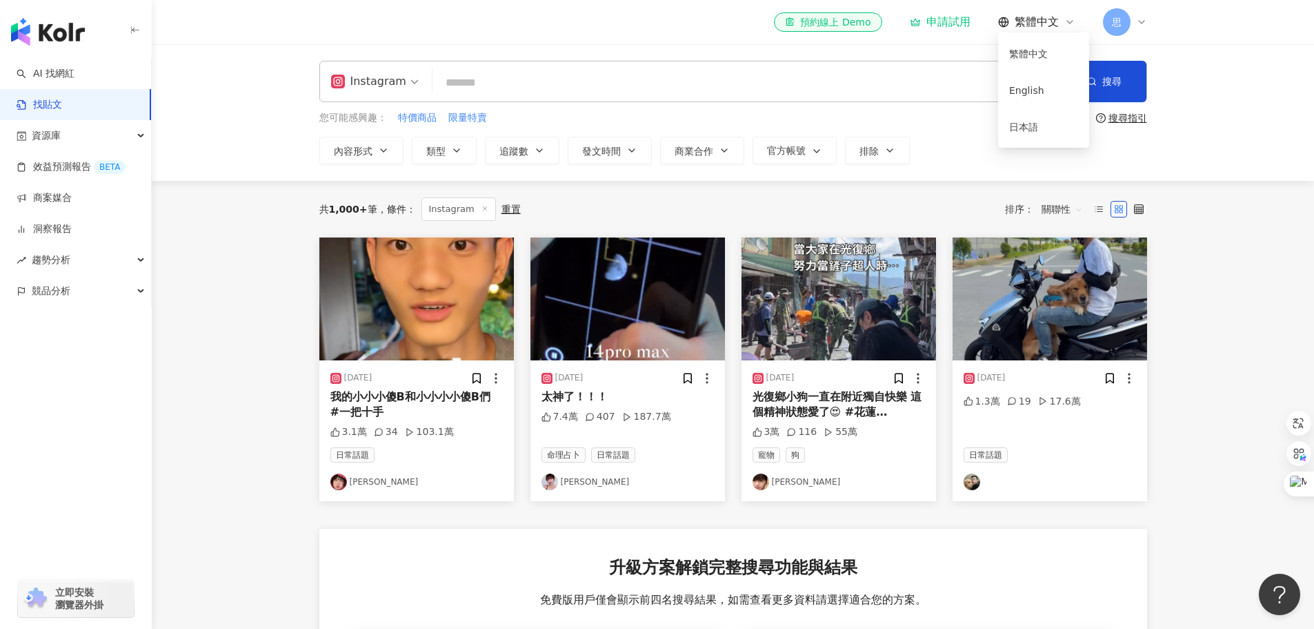
click at [1245, 199] on main "Instagram 台灣 搜尋 您可能感興趣： 特價商品 限量特賣 搜尋指引 內容形式 類型 追蹤數 發文時間 商業合作 官方帳號 排除 共 1,000+ 筆…" at bounding box center [733, 475] width 1163 height 862
click at [456, 148] on icon "button" at bounding box center [456, 150] width 11 height 11
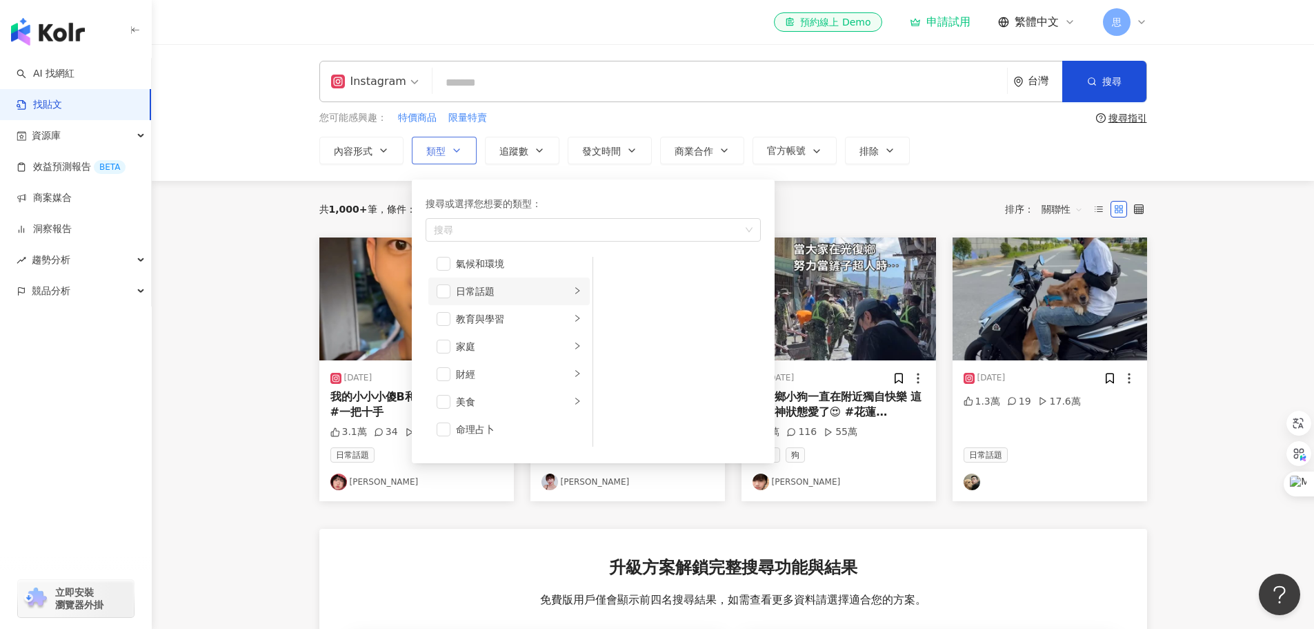
scroll to position [69, 0]
click at [439, 310] on span "button" at bounding box center [444, 315] width 14 height 14
click at [444, 341] on span "button" at bounding box center [444, 342] width 14 height 14
click at [442, 372] on span "button" at bounding box center [444, 370] width 14 height 14
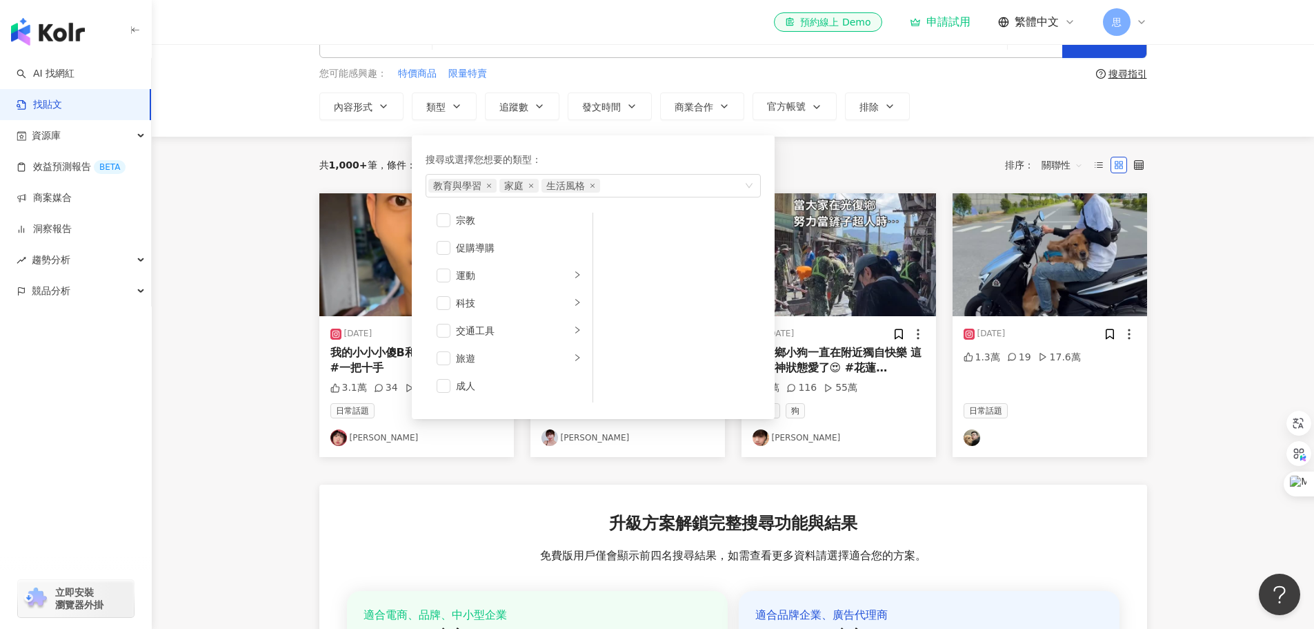
scroll to position [0, 0]
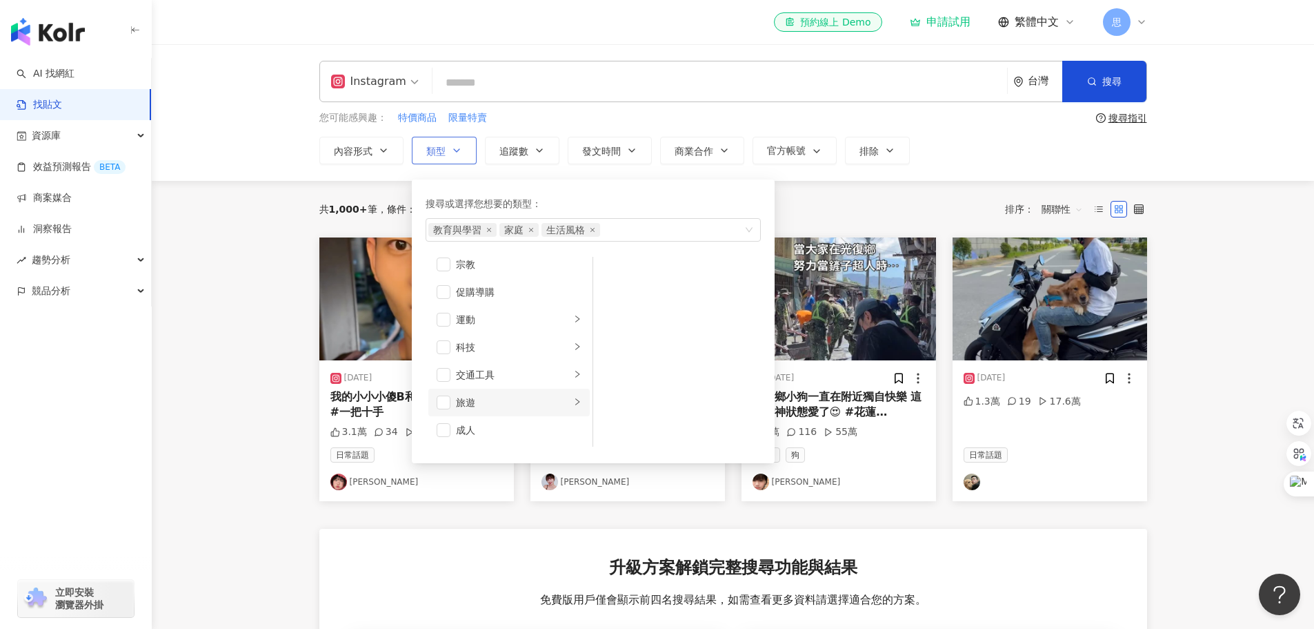
click at [451, 401] on li "旅遊" at bounding box center [508, 402] width 161 height 28
click at [448, 399] on span "button" at bounding box center [444, 402] width 14 height 14
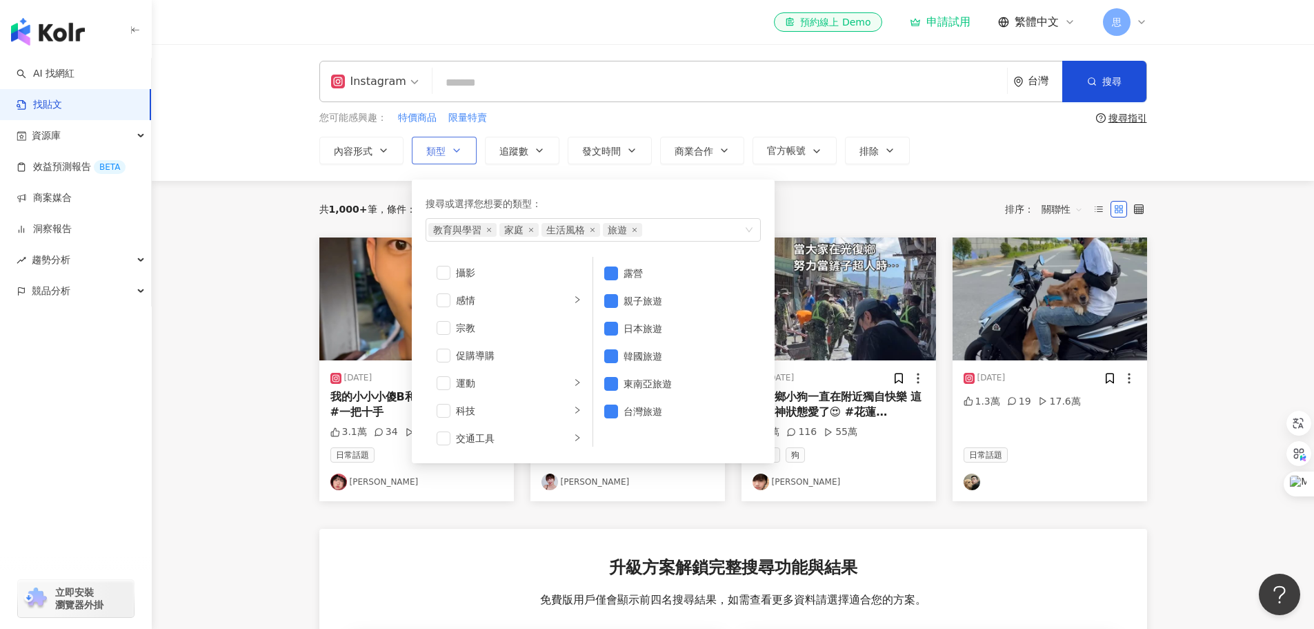
scroll to position [409, 0]
click at [608, 276] on span "button" at bounding box center [611, 273] width 14 height 14
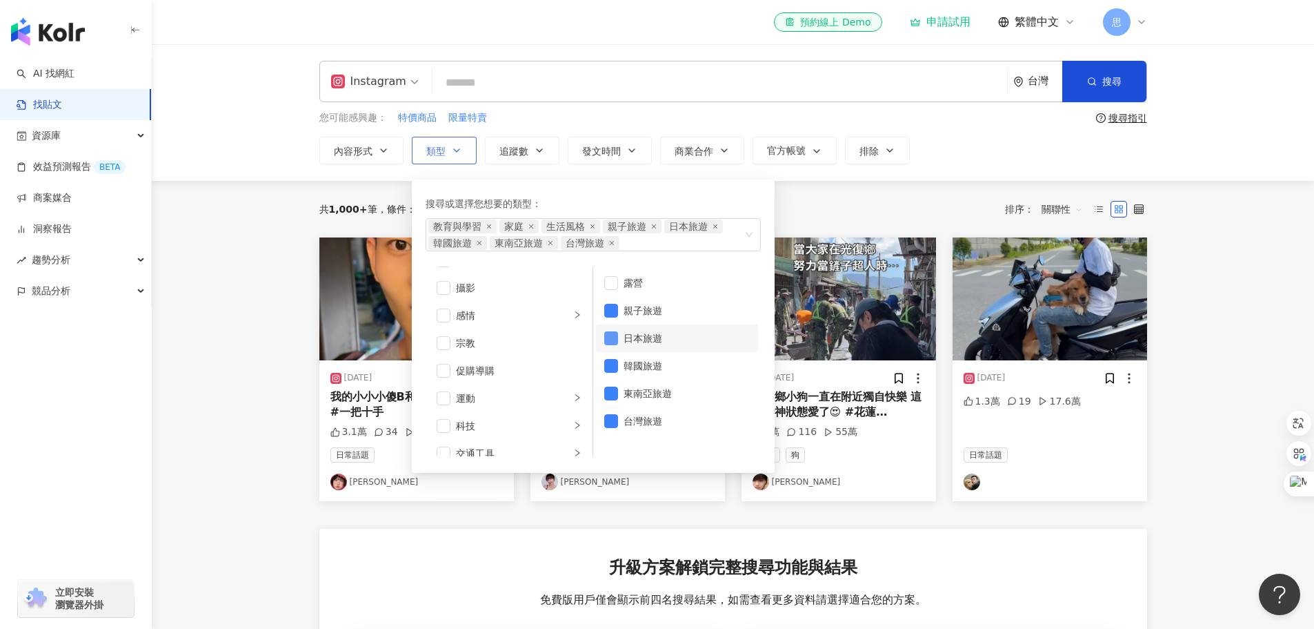
click at [614, 343] on span "button" at bounding box center [611, 338] width 14 height 14
click at [614, 381] on li "東南亞旅遊" at bounding box center [677, 393] width 162 height 28
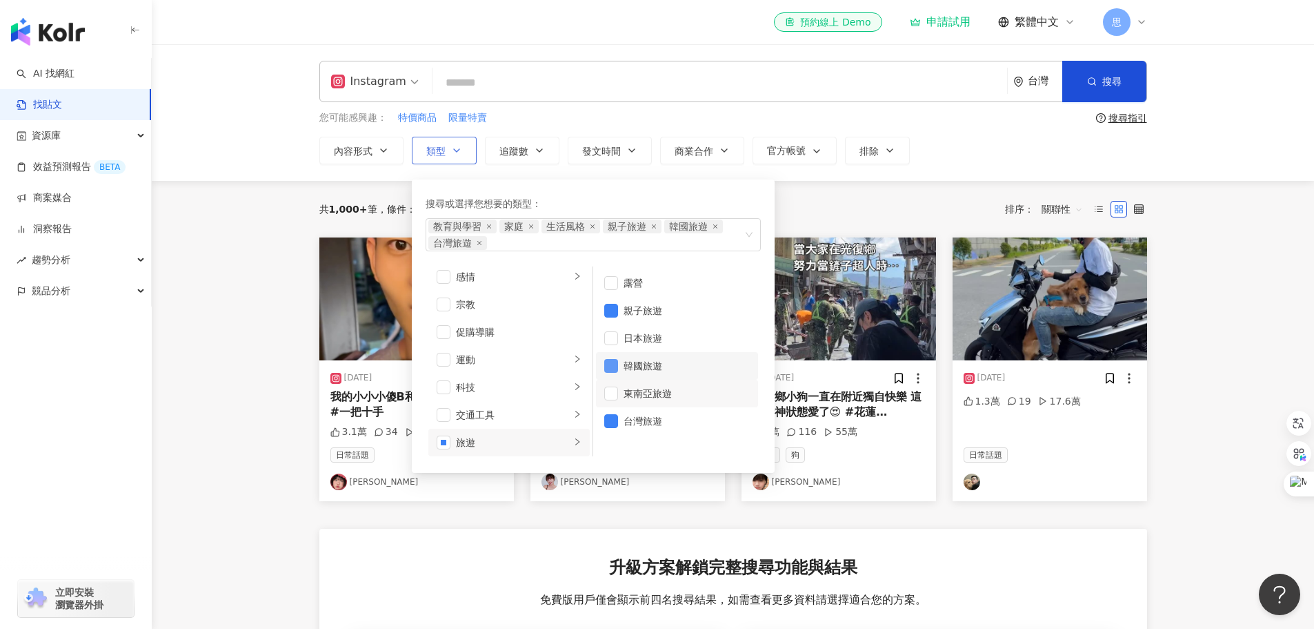
click at [614, 368] on span "button" at bounding box center [611, 366] width 14 height 14
click at [537, 335] on div "生活風格" at bounding box center [513, 335] width 115 height 15
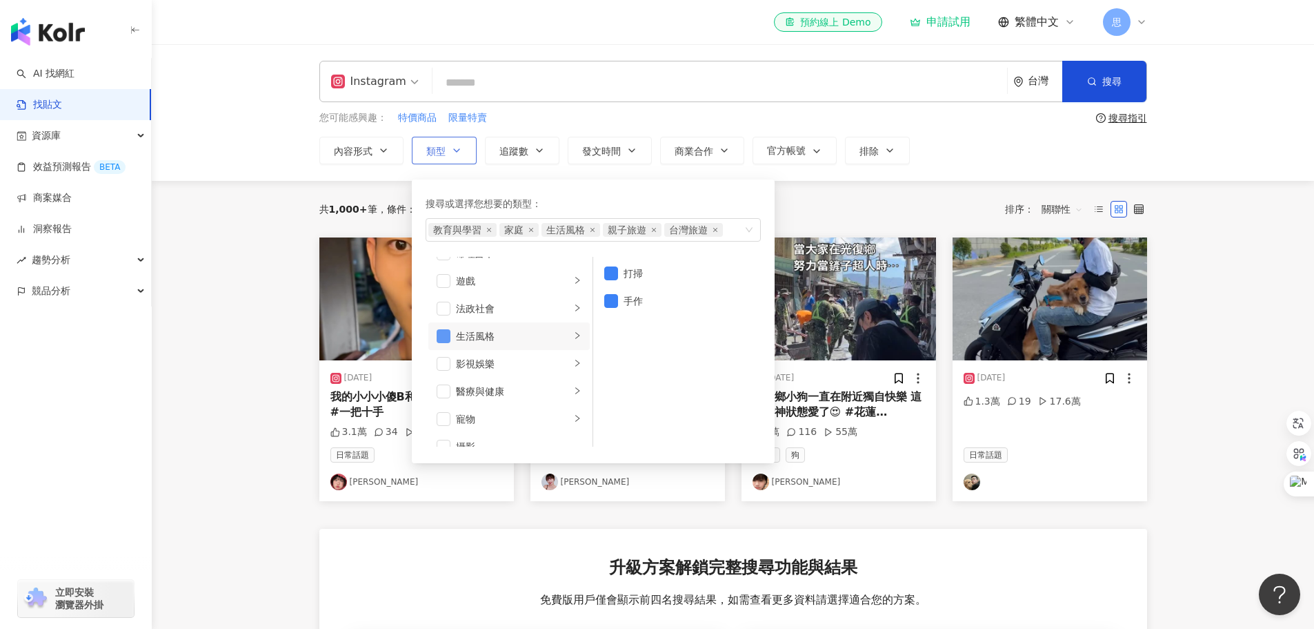
click at [440, 342] on span "button" at bounding box center [444, 336] width 14 height 14
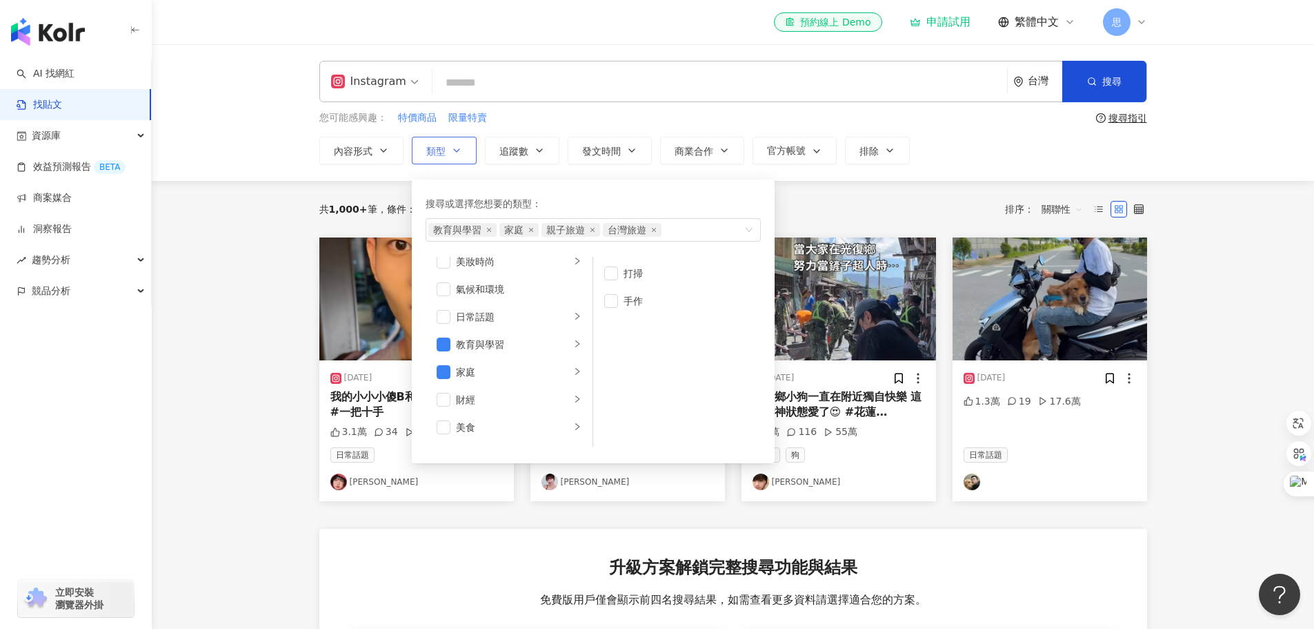
scroll to position [34, 0]
click at [525, 372] on div "家庭" at bounding box center [513, 377] width 115 height 15
click at [522, 347] on div "教育與學習" at bounding box center [513, 349] width 115 height 15
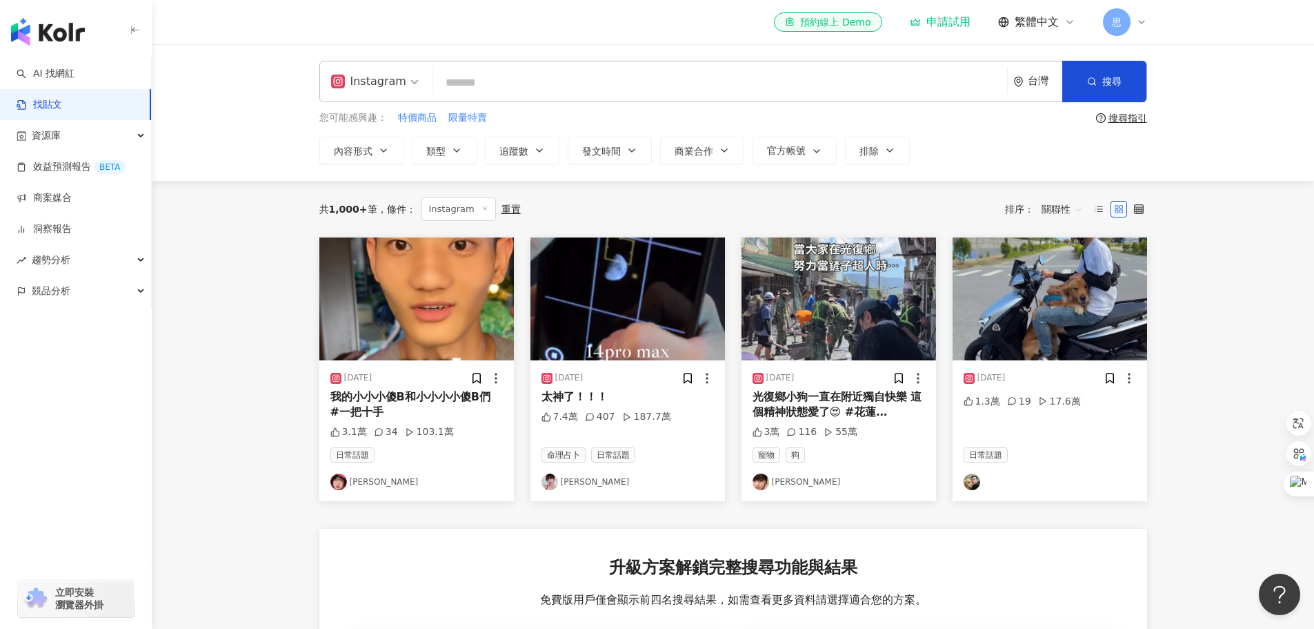
click at [297, 326] on div "共 1,000+ 筆 條件 ： Instagram 重置 排序： 關聯性 2025/10/7 我的小小小傻B和小小小小傻B們 #一把十手 3.1萬 34 10…" at bounding box center [733, 543] width 883 height 725
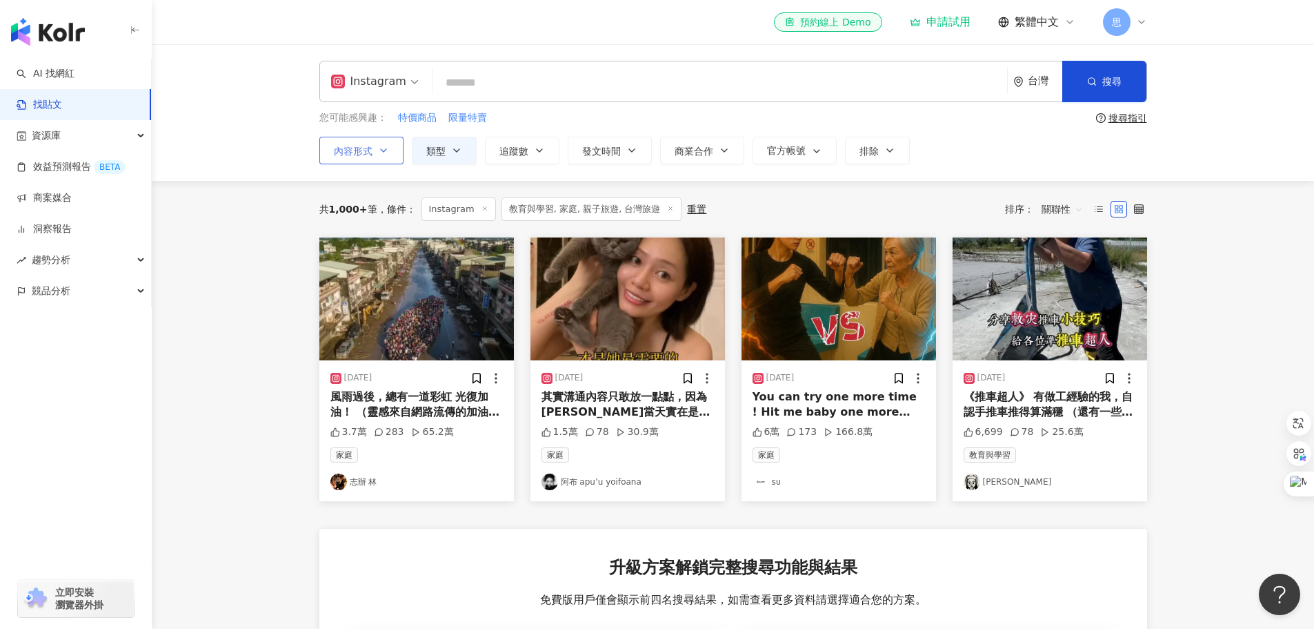
click at [381, 159] on button "內容形式" at bounding box center [361, 151] width 84 height 28
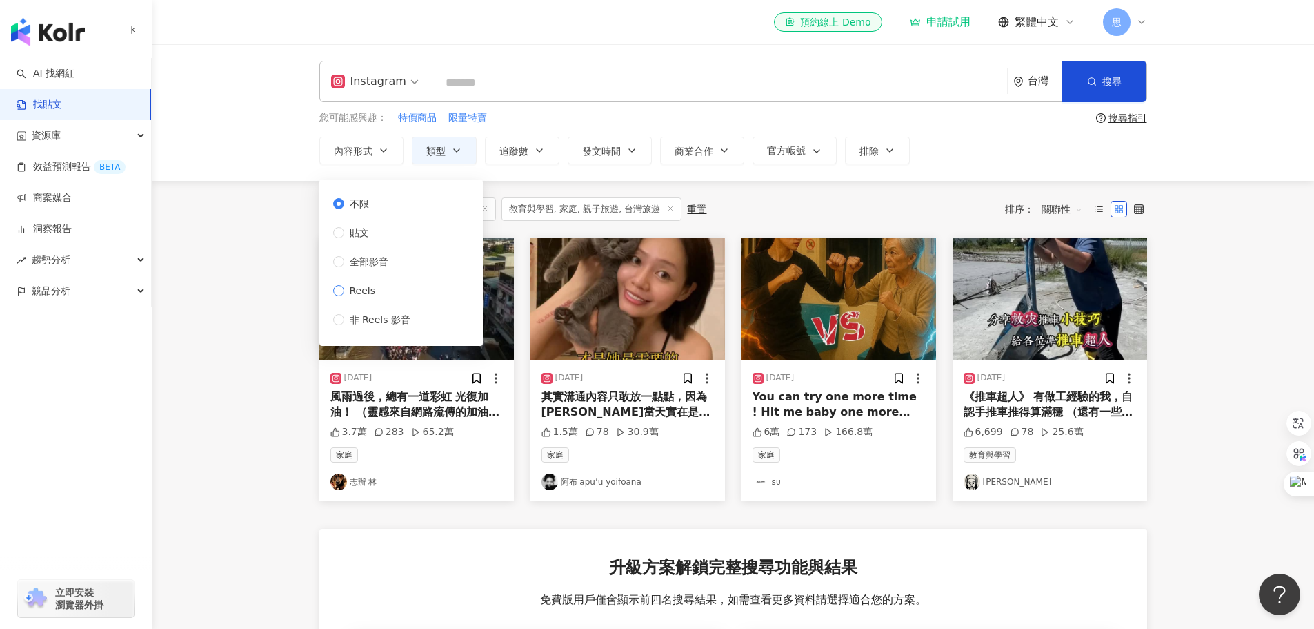
click at [374, 291] on span "Reels" at bounding box center [362, 290] width 37 height 15
click at [292, 266] on div "共 1,000+ 筆 條件 ： Instagram 教育與學習, 家庭, 親子旅遊, 台灣旅遊 重置 排序： 關聯性 2025/10/1 風雨過後，總有一道彩…" at bounding box center [733, 543] width 883 height 725
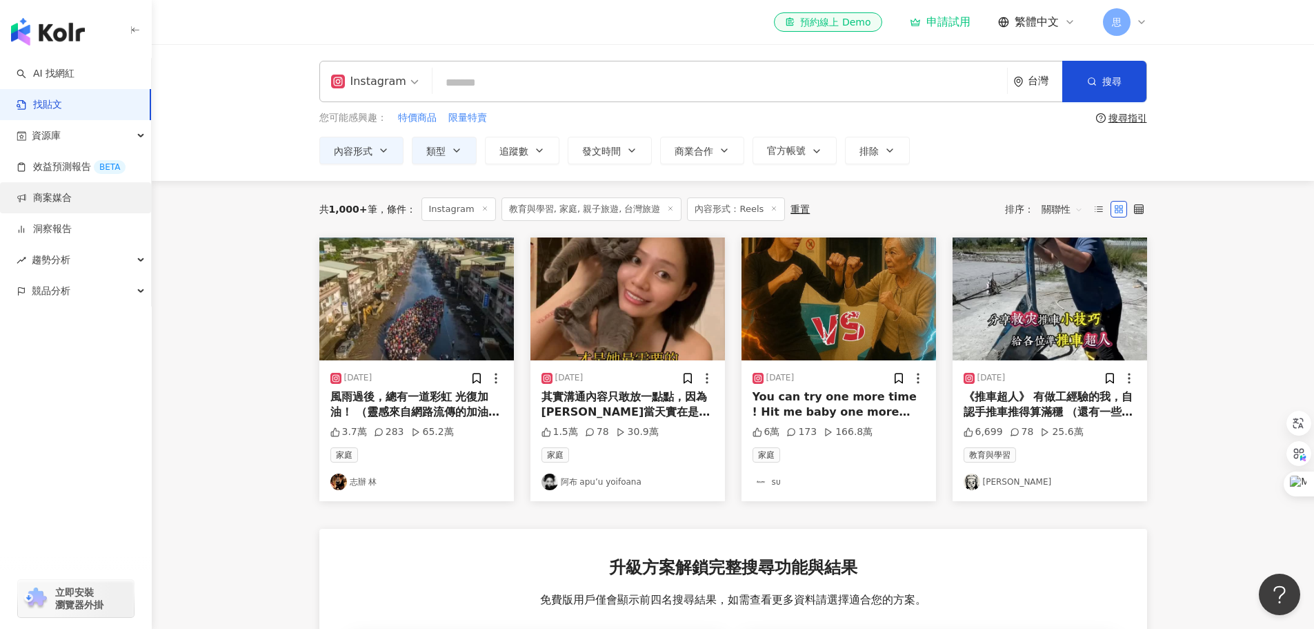
click at [68, 198] on link "商案媒合" at bounding box center [44, 198] width 55 height 14
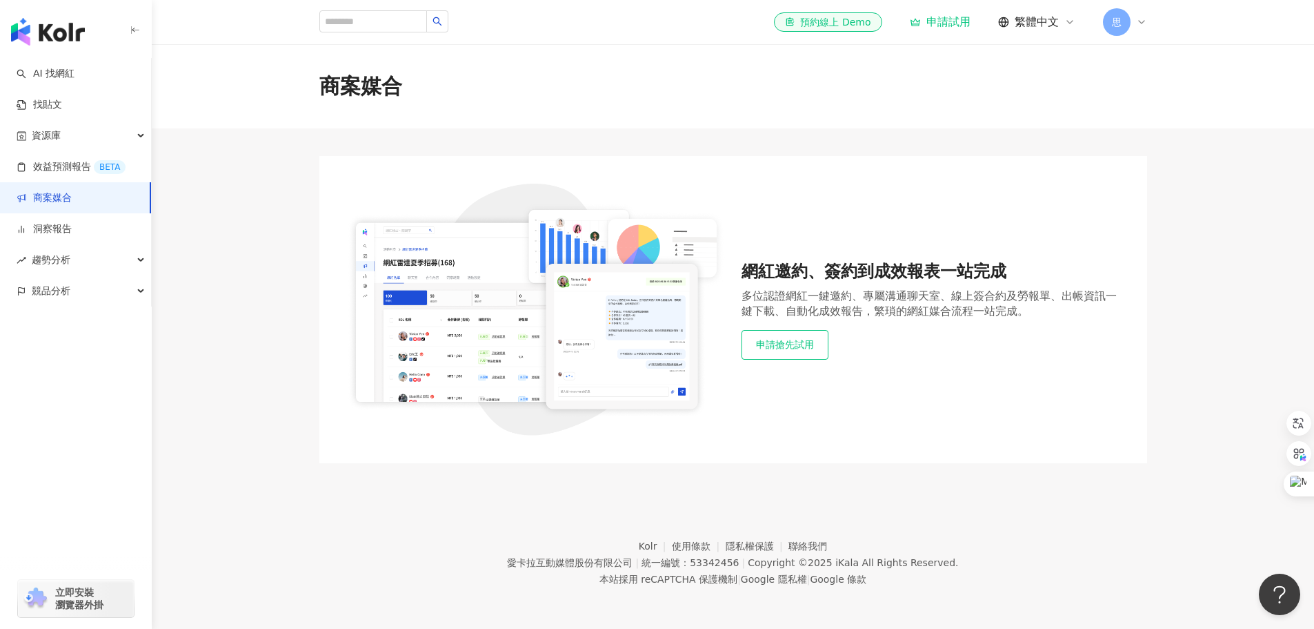
click at [811, 358] on button "申請搶先試用" at bounding box center [785, 344] width 87 height 29
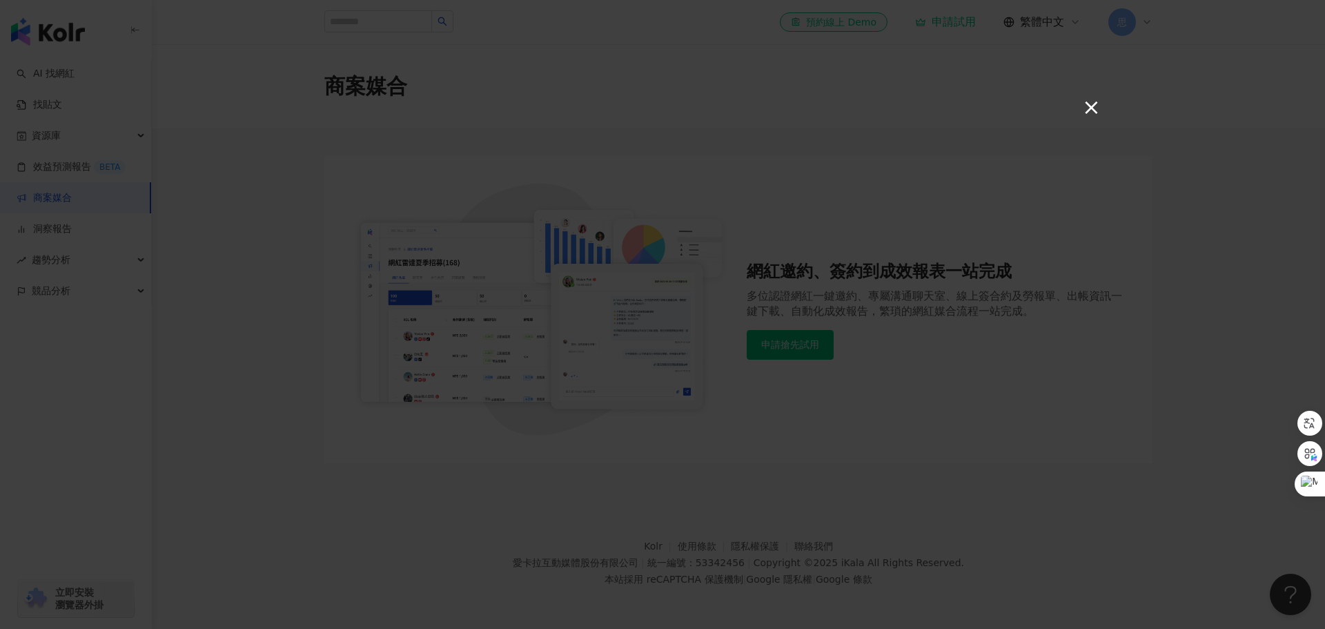
click at [1098, 110] on button "×" at bounding box center [1090, 107] width 17 height 17
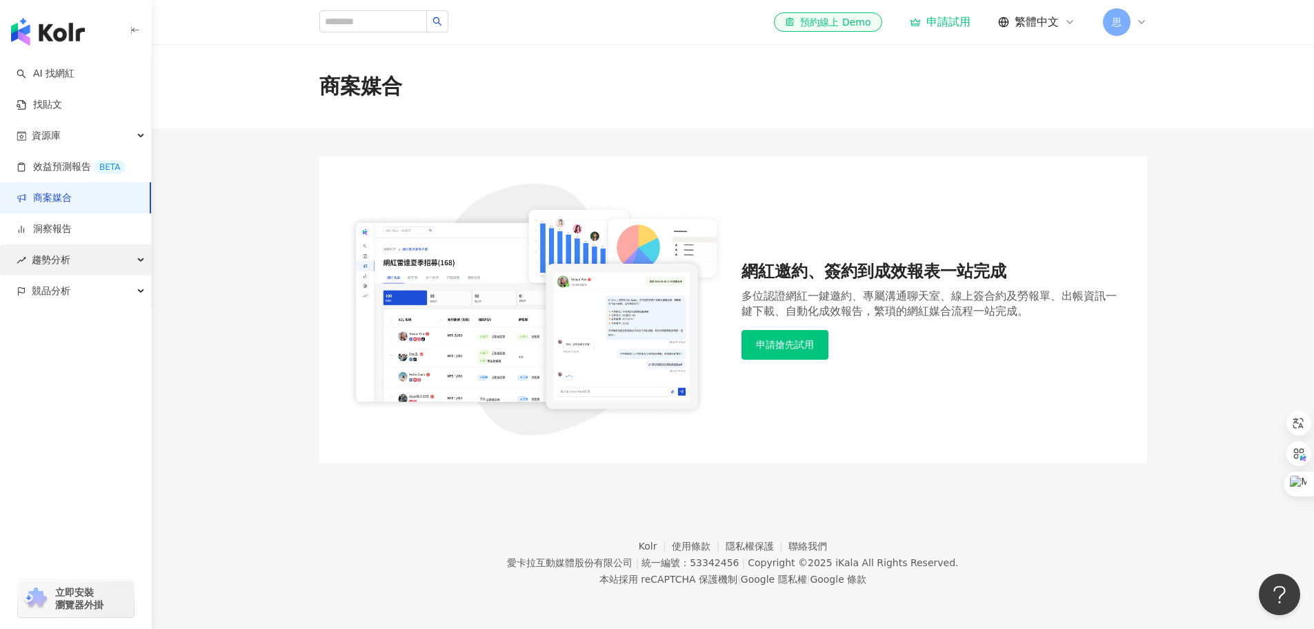
click at [142, 260] on icon "button" at bounding box center [142, 260] width 7 height 0
click at [143, 386] on div "競品分析" at bounding box center [75, 383] width 151 height 31
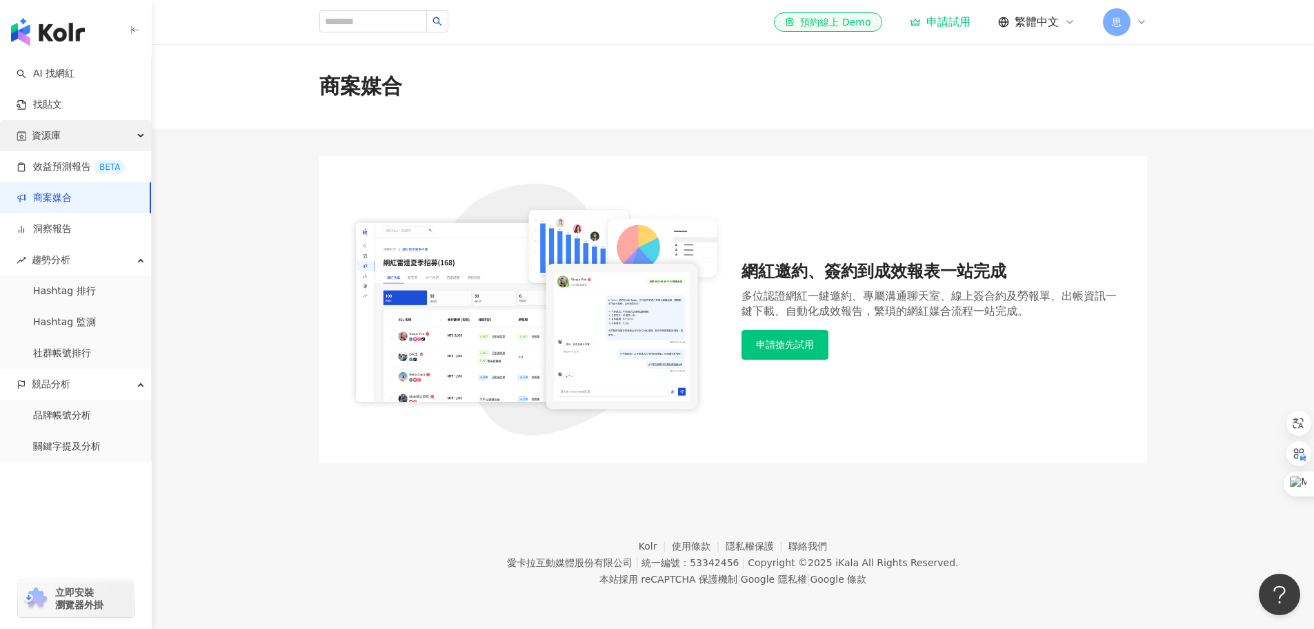
click at [141, 138] on div "資源庫" at bounding box center [75, 135] width 151 height 31
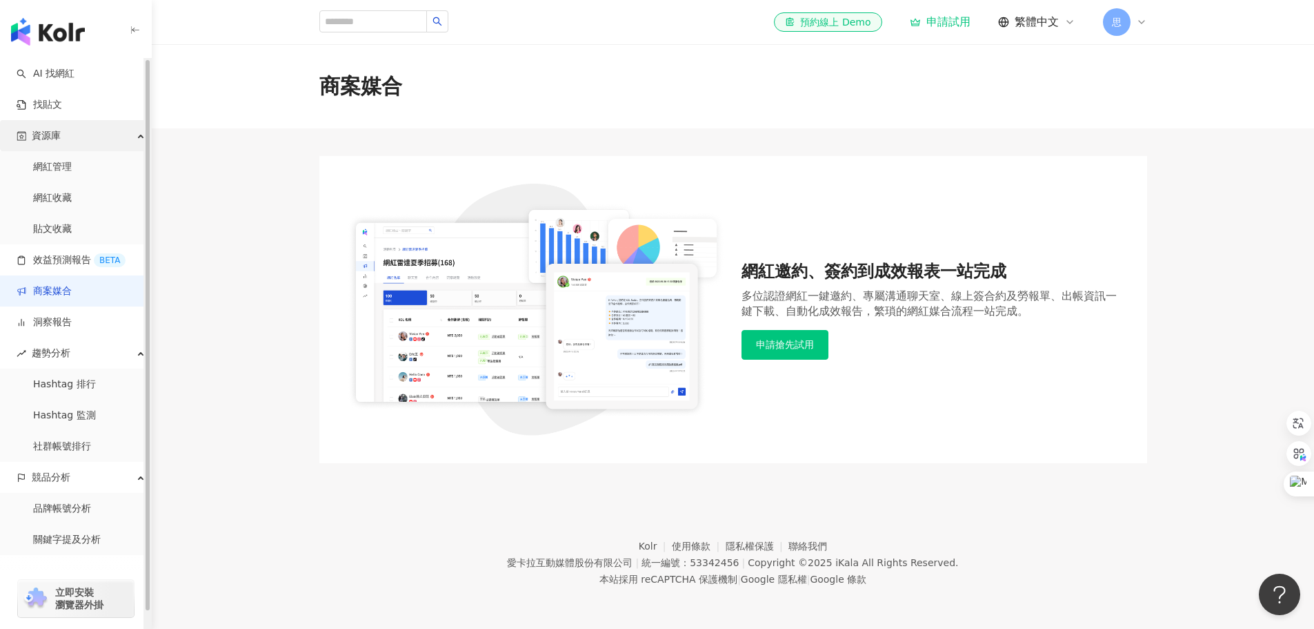
click at [141, 138] on div "資源庫" at bounding box center [75, 135] width 151 height 31
